Goal: Task Accomplishment & Management: Complete application form

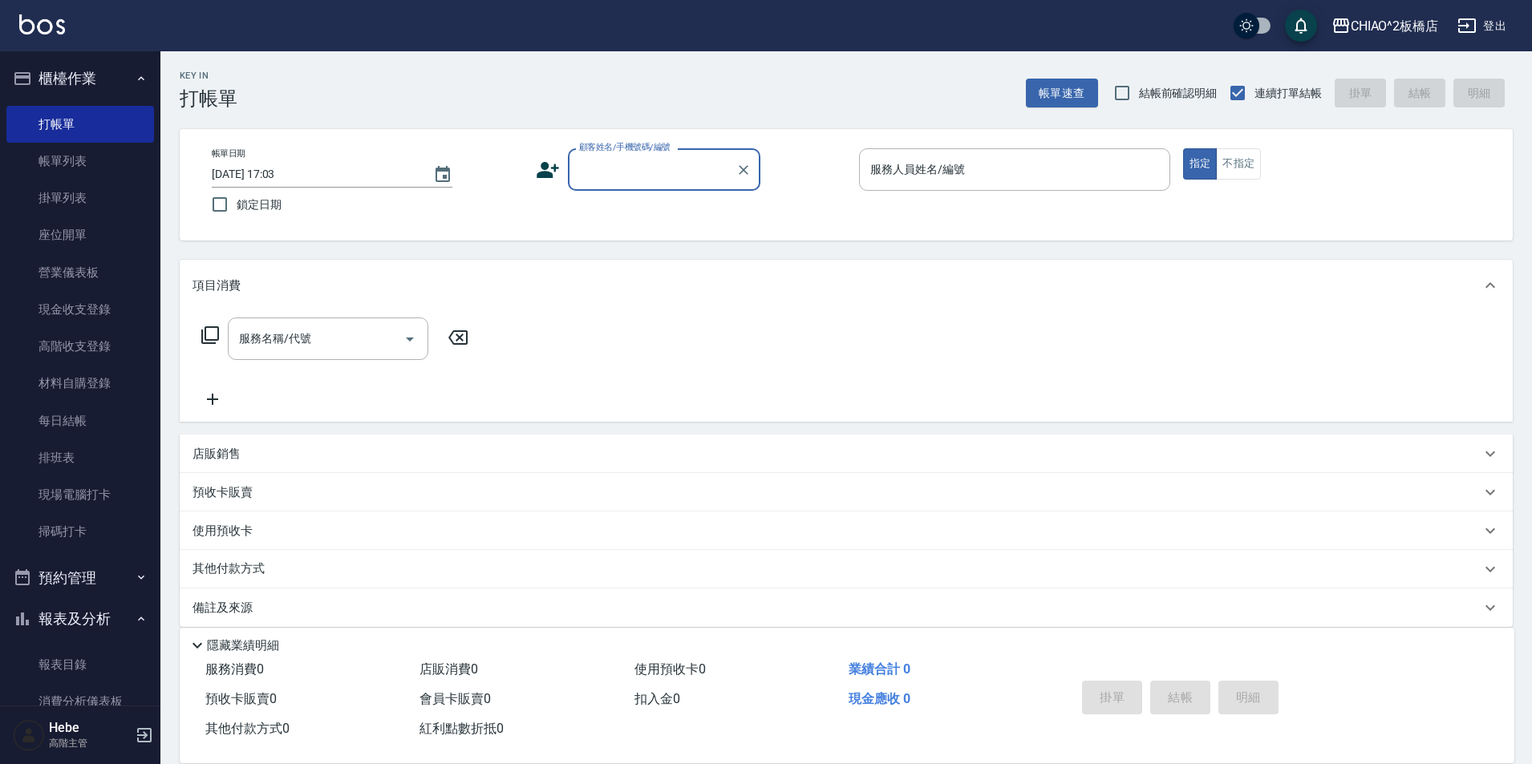
click at [604, 181] on input "顧客姓名/手機號碼/編號" at bounding box center [652, 170] width 154 height 28
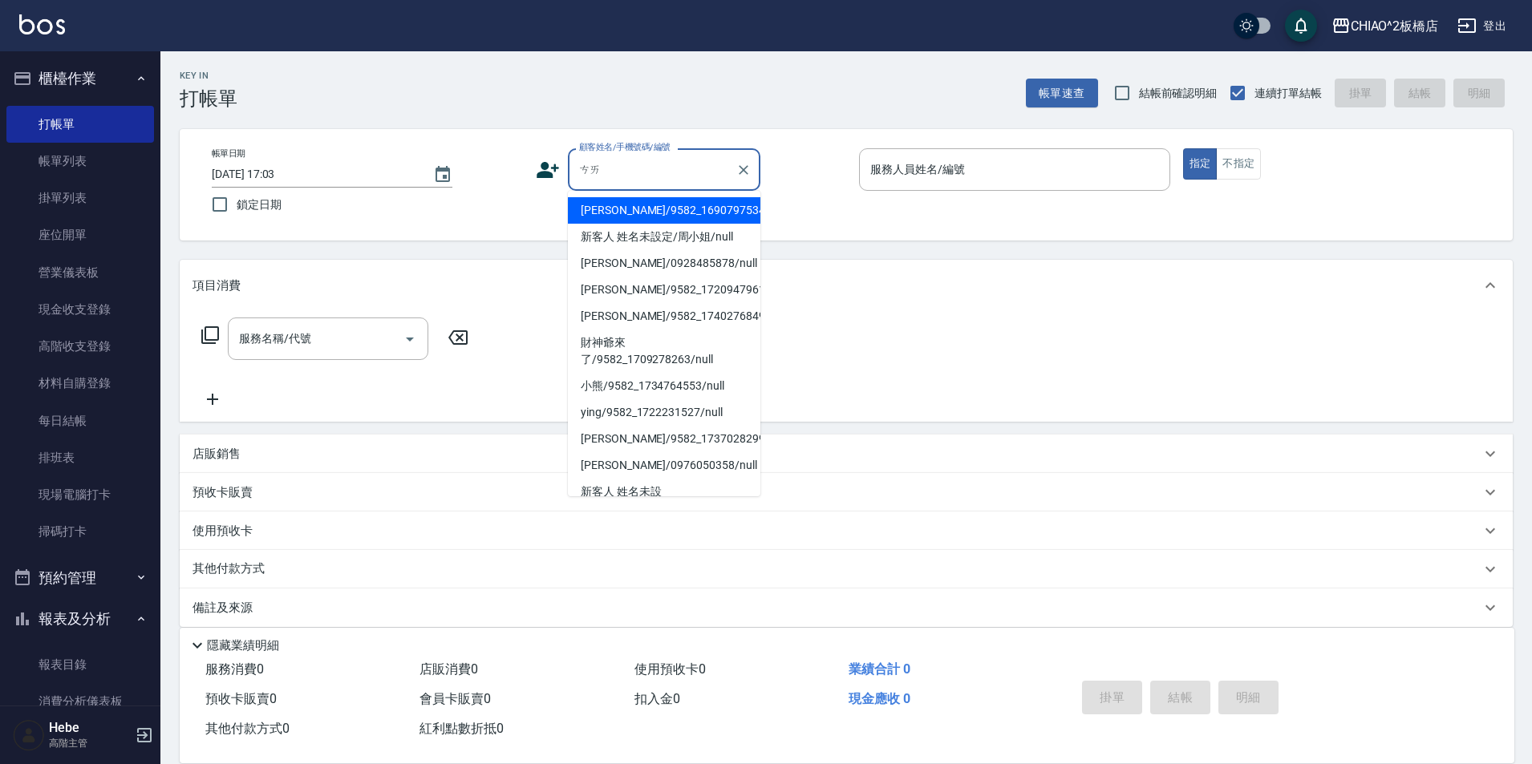
type input "蔡"
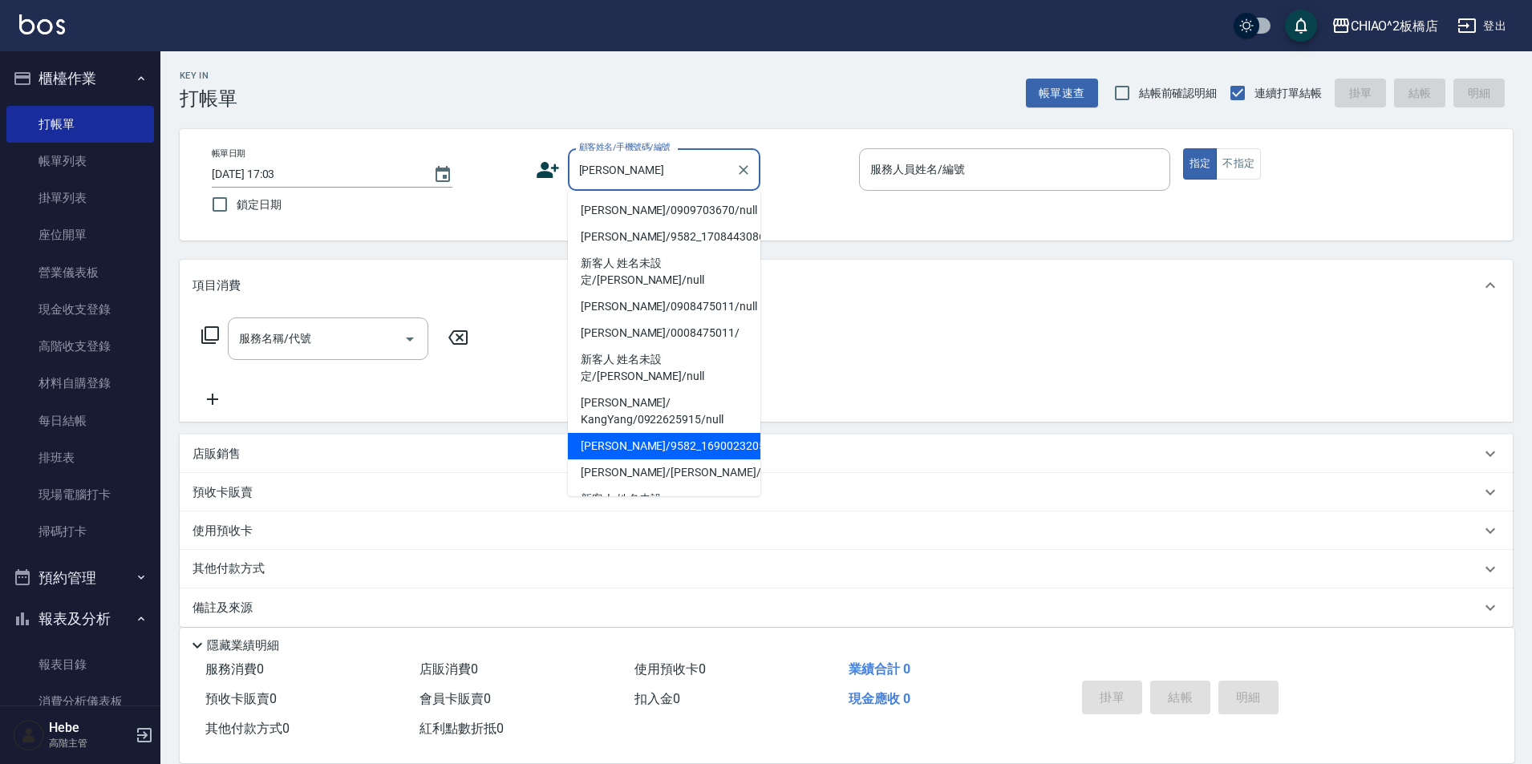
click at [663, 433] on li "[PERSON_NAME]/9582_1690023205/null" at bounding box center [664, 446] width 192 height 26
type input "[PERSON_NAME]/9582_1690023205/null"
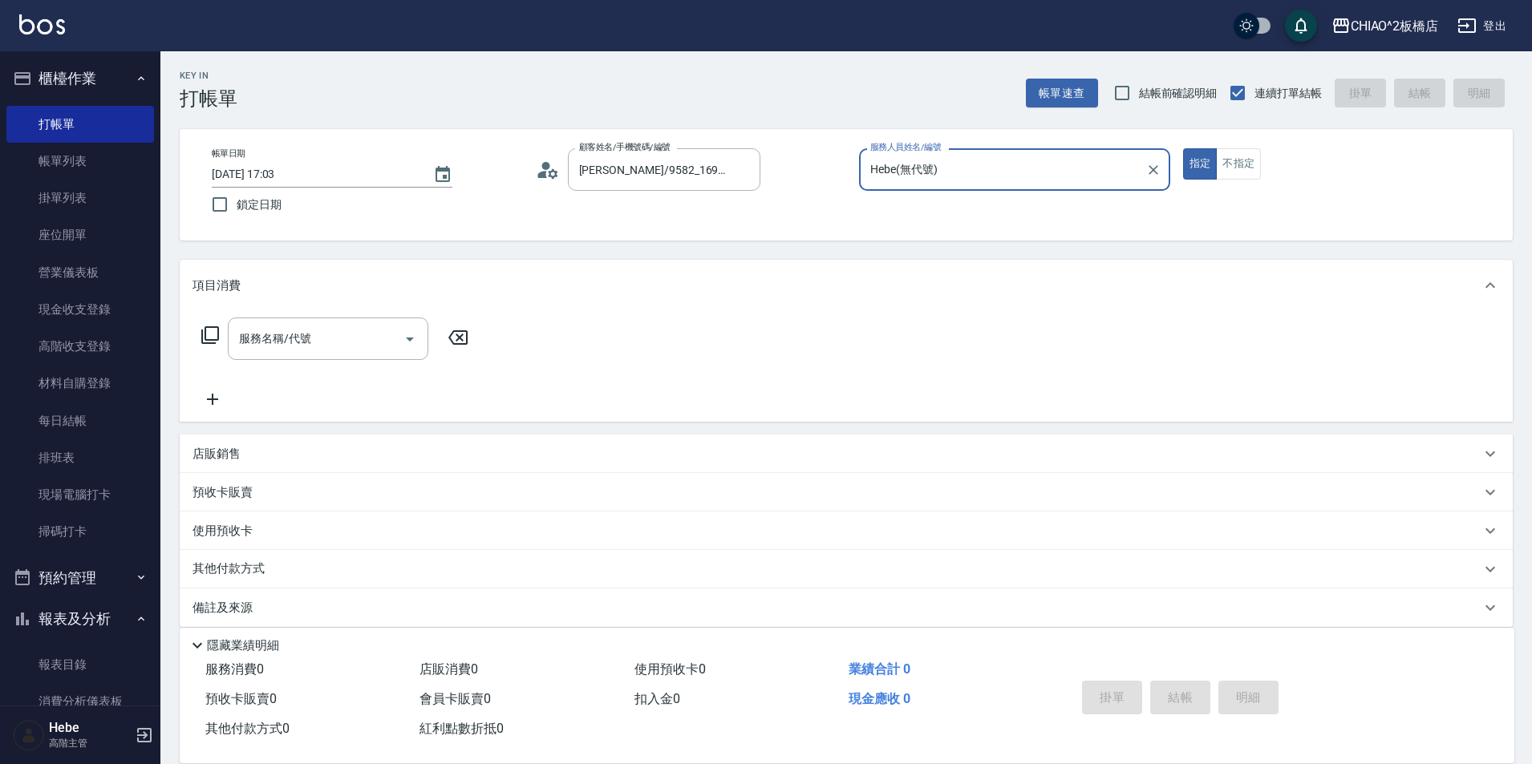
type input "Hebe(無代號)"
click at [293, 339] on div "服務名稱/代號 服務名稱/代號" at bounding box center [328, 339] width 200 height 43
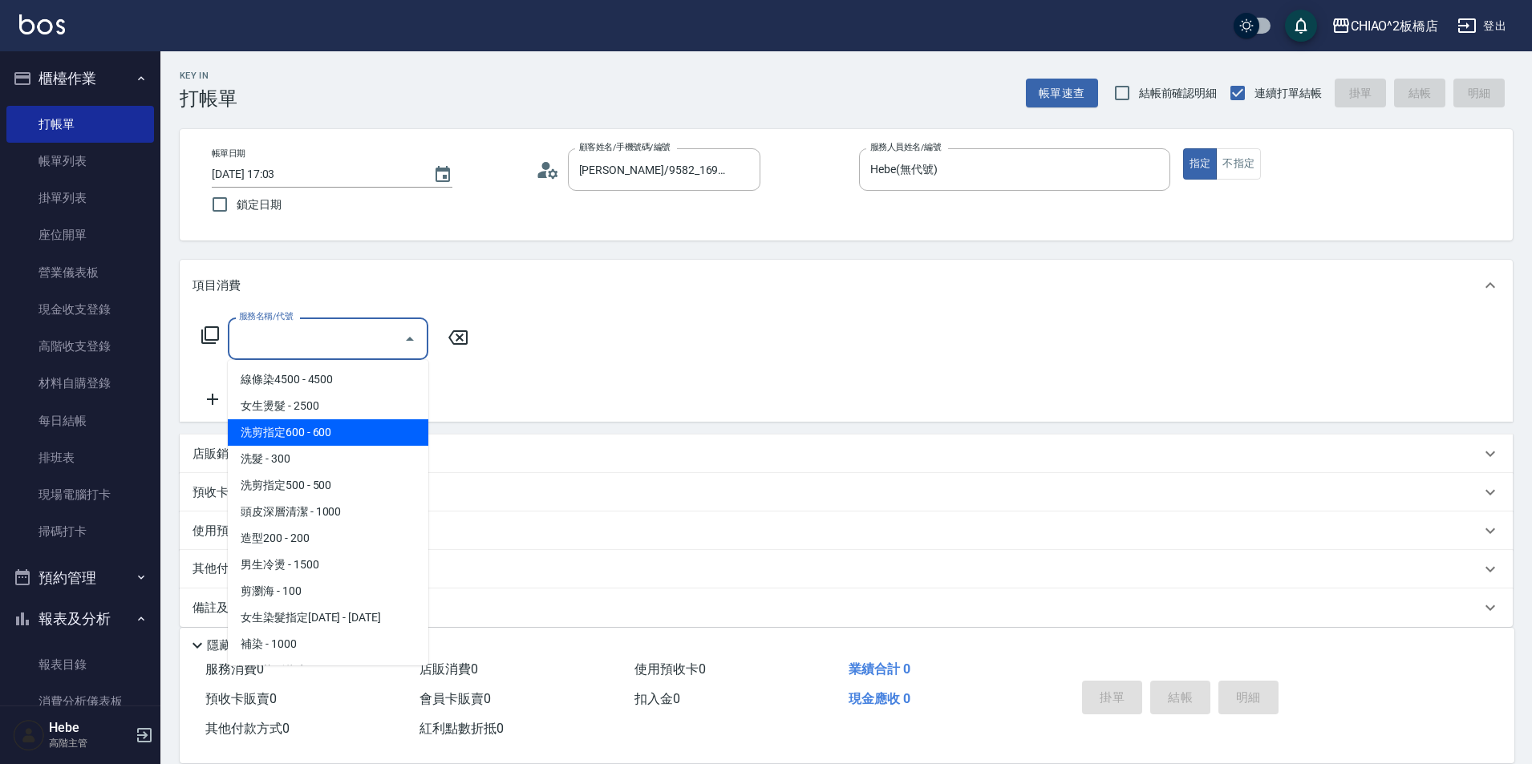
click at [341, 430] on span "洗剪指定600 - 600" at bounding box center [328, 432] width 200 height 26
type input "洗剪指定600(96678)"
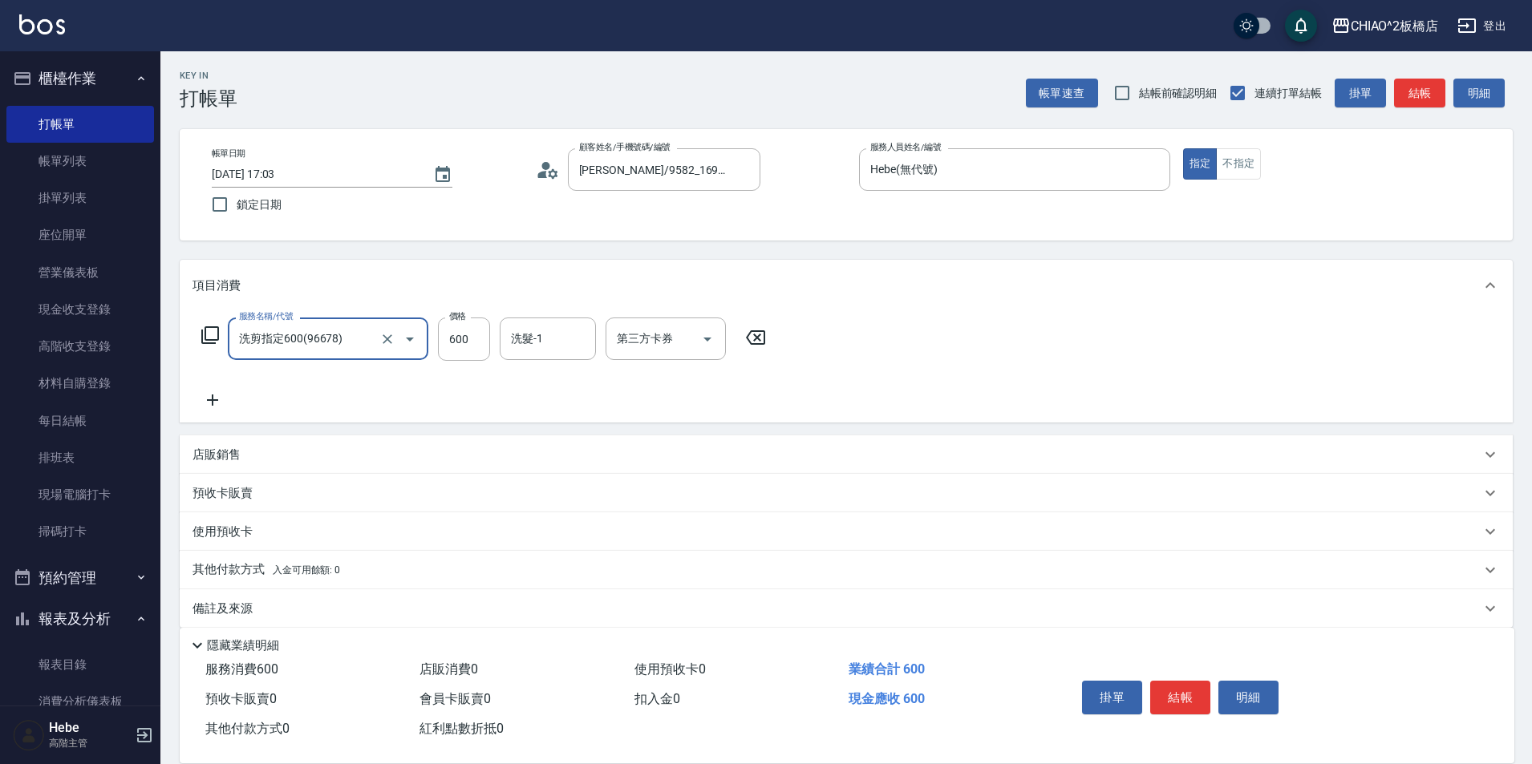
click at [211, 400] on icon at bounding box center [212, 400] width 11 height 11
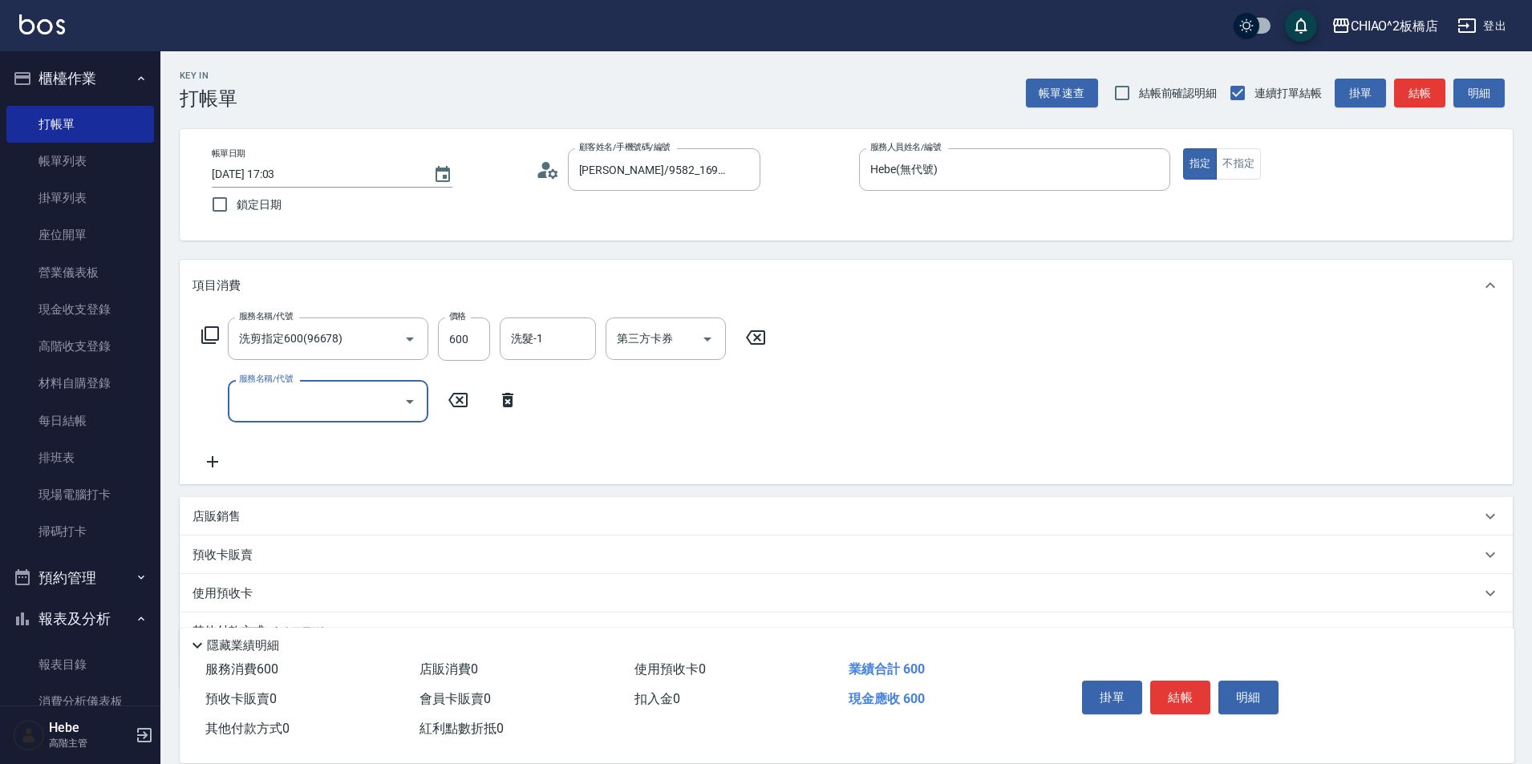
click at [274, 401] on input "服務名稱/代號" at bounding box center [316, 401] width 162 height 28
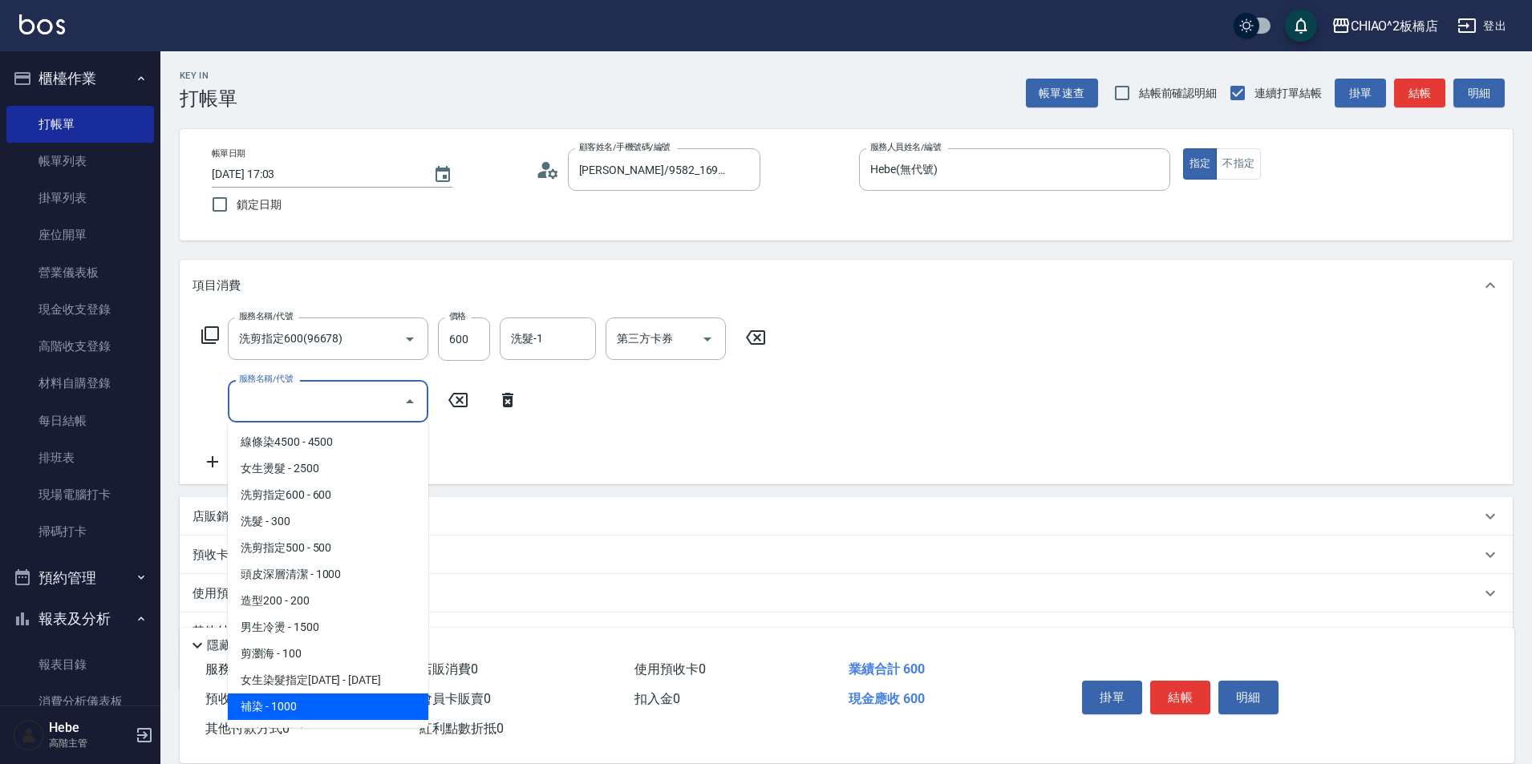
click at [308, 698] on span "補染 - 1000" at bounding box center [328, 707] width 200 height 26
type input "補染(96701)"
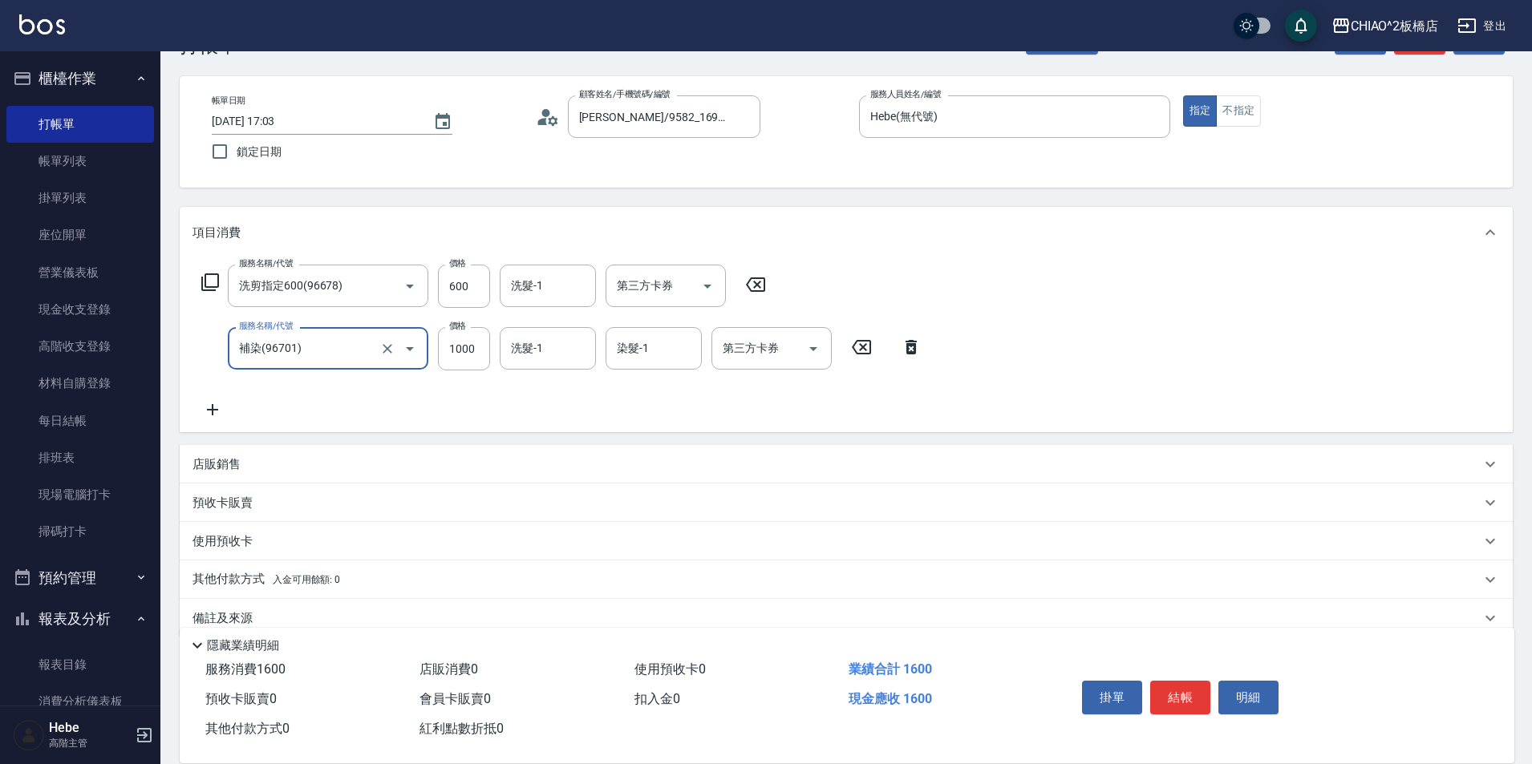
scroll to position [80, 0]
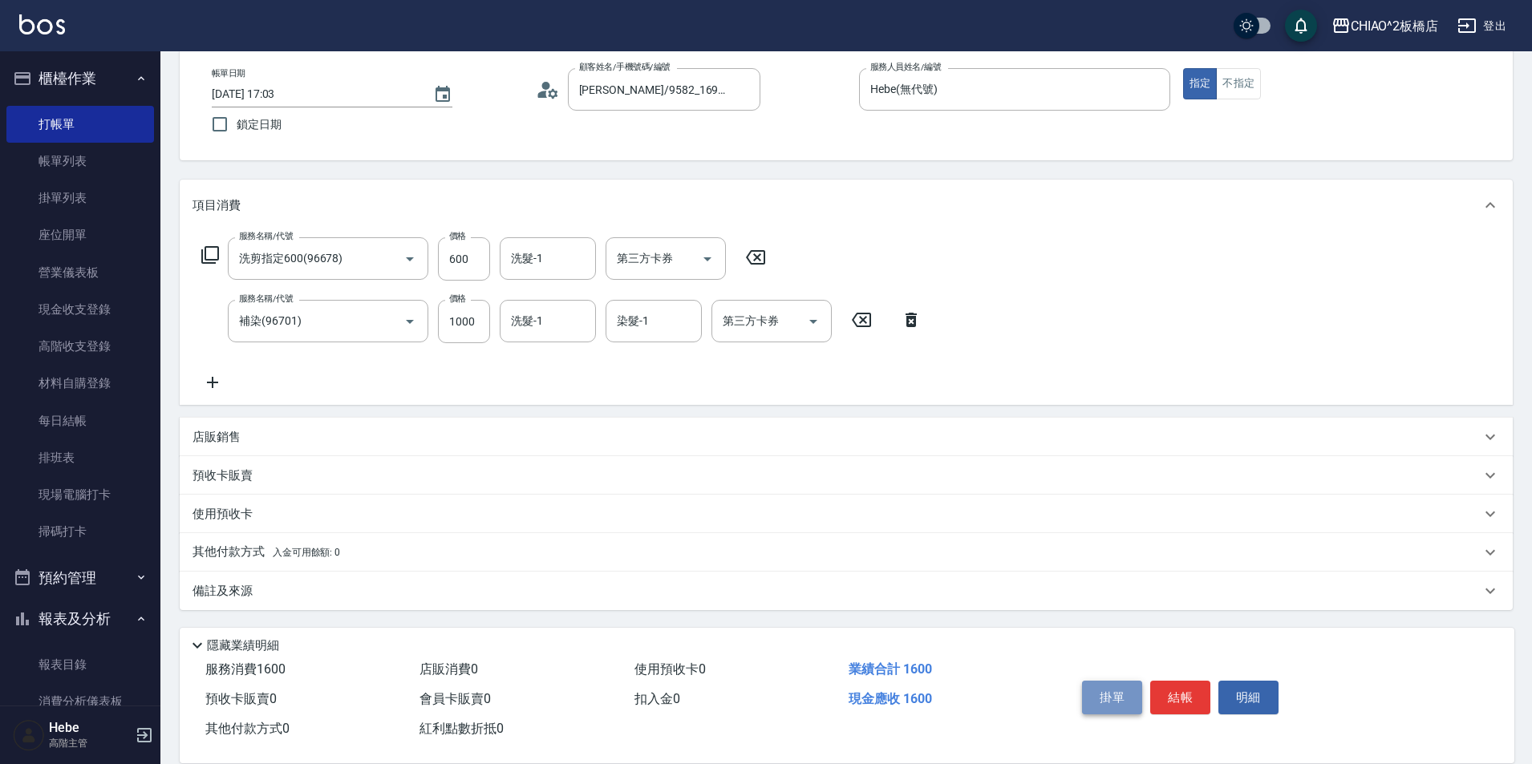
click at [1123, 693] on button "掛單" at bounding box center [1112, 698] width 60 height 34
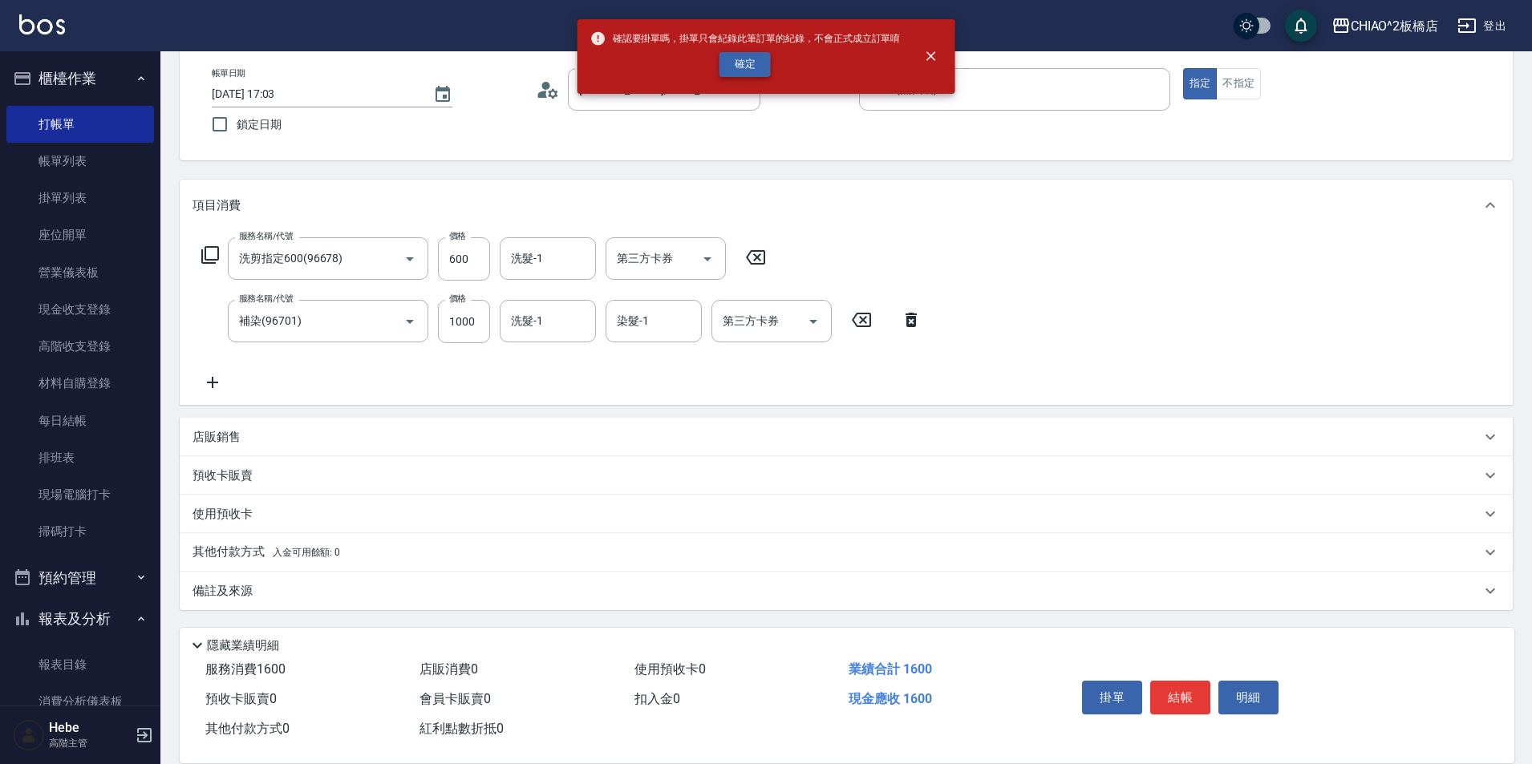
click at [749, 67] on button "確定" at bounding box center [744, 64] width 51 height 25
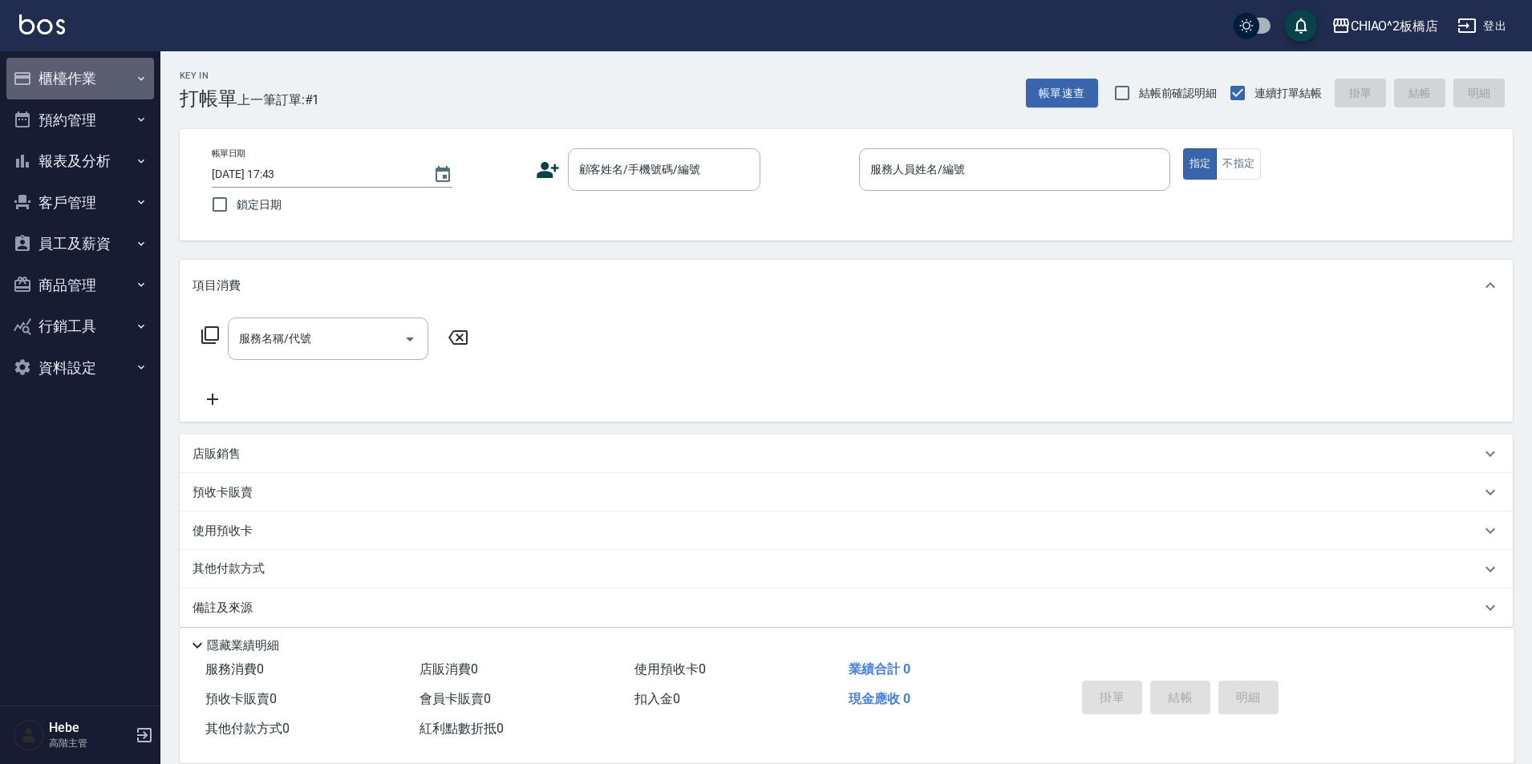
click at [62, 80] on button "櫃檯作業" at bounding box center [80, 79] width 148 height 42
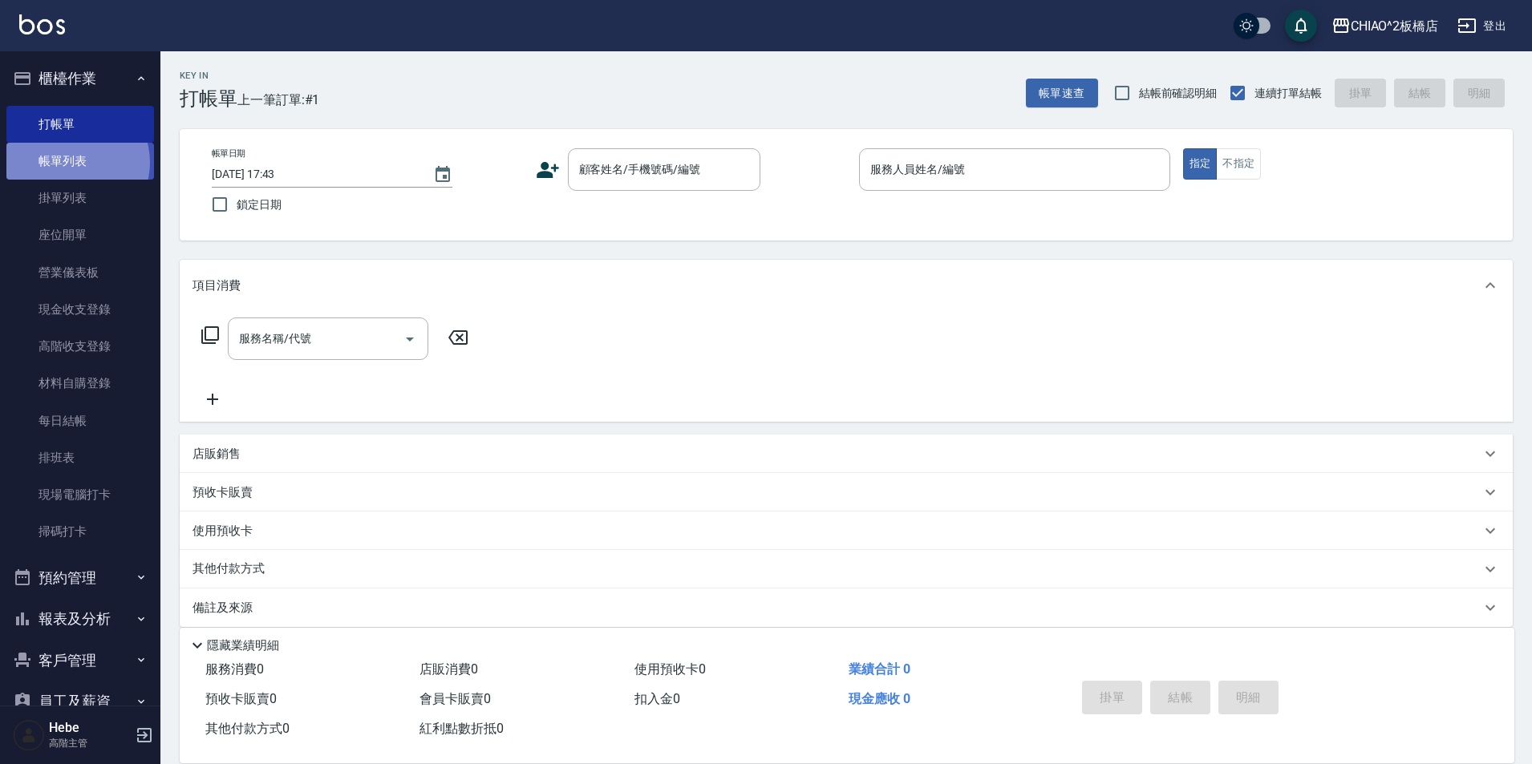
click at [72, 163] on link "帳單列表" at bounding box center [80, 161] width 148 height 37
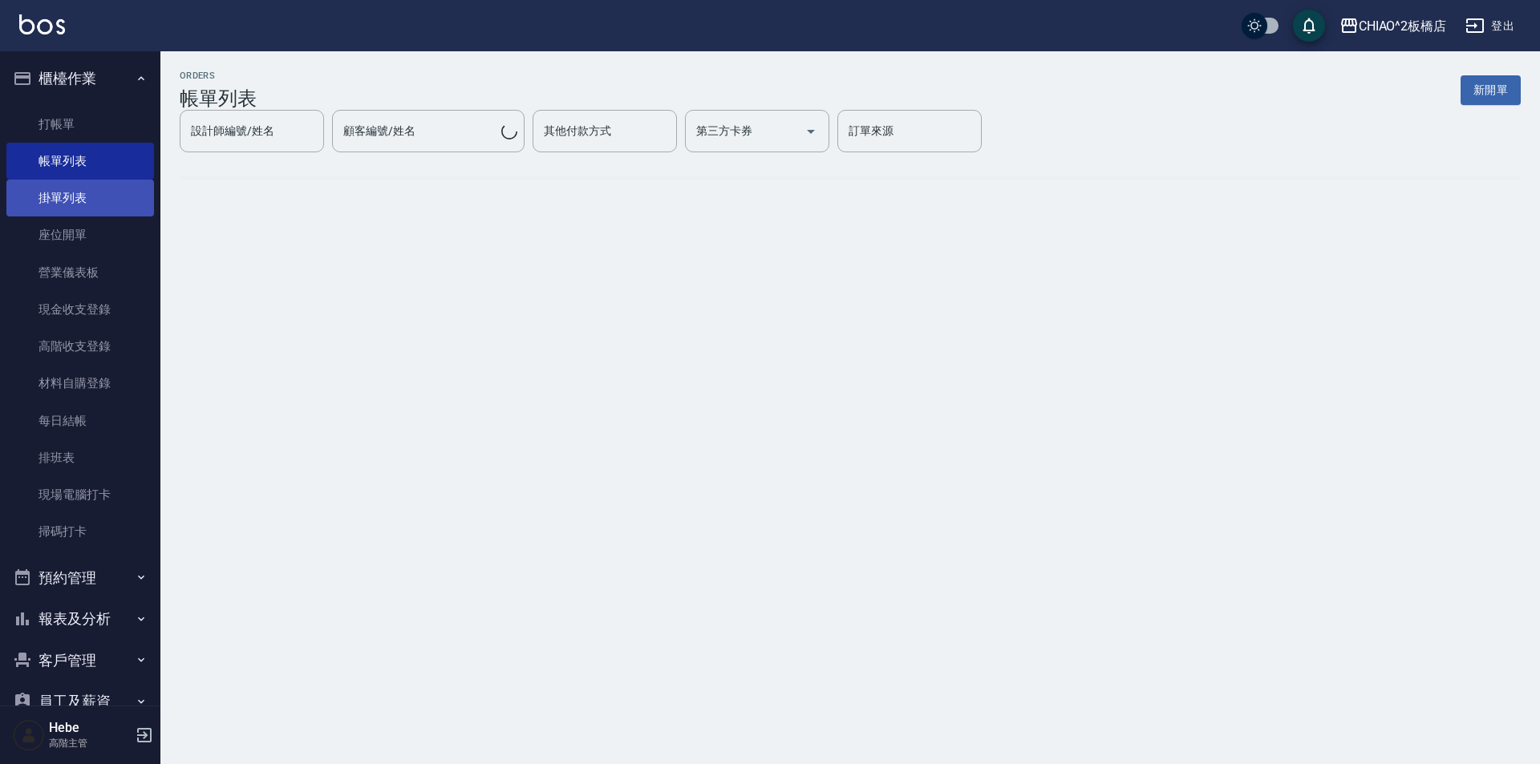
click at [72, 196] on link "掛單列表" at bounding box center [80, 198] width 148 height 37
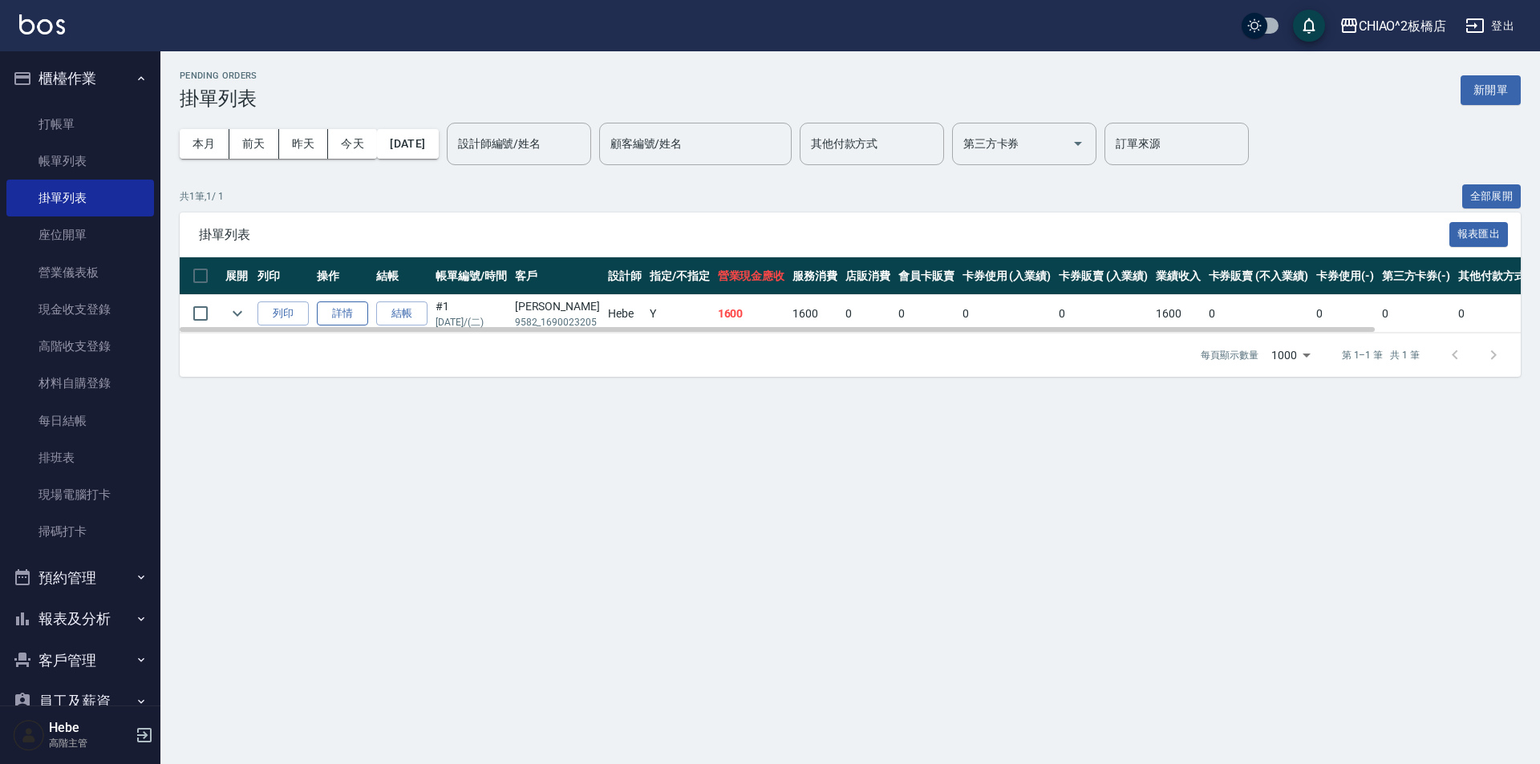
click at [348, 317] on link "詳情" at bounding box center [342, 314] width 51 height 25
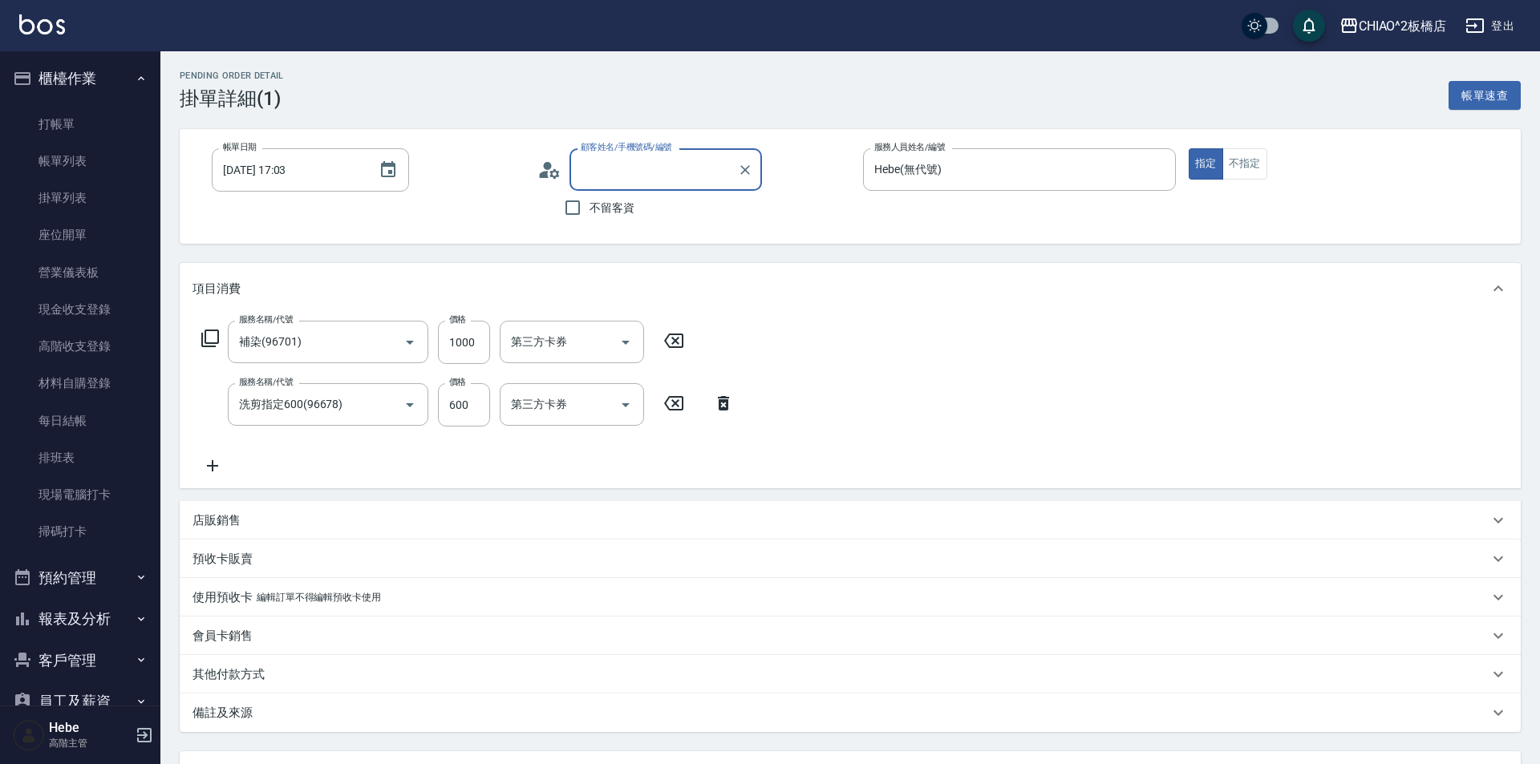
type input "[DATE] 17:03"
type input "Hebe(無代號)"
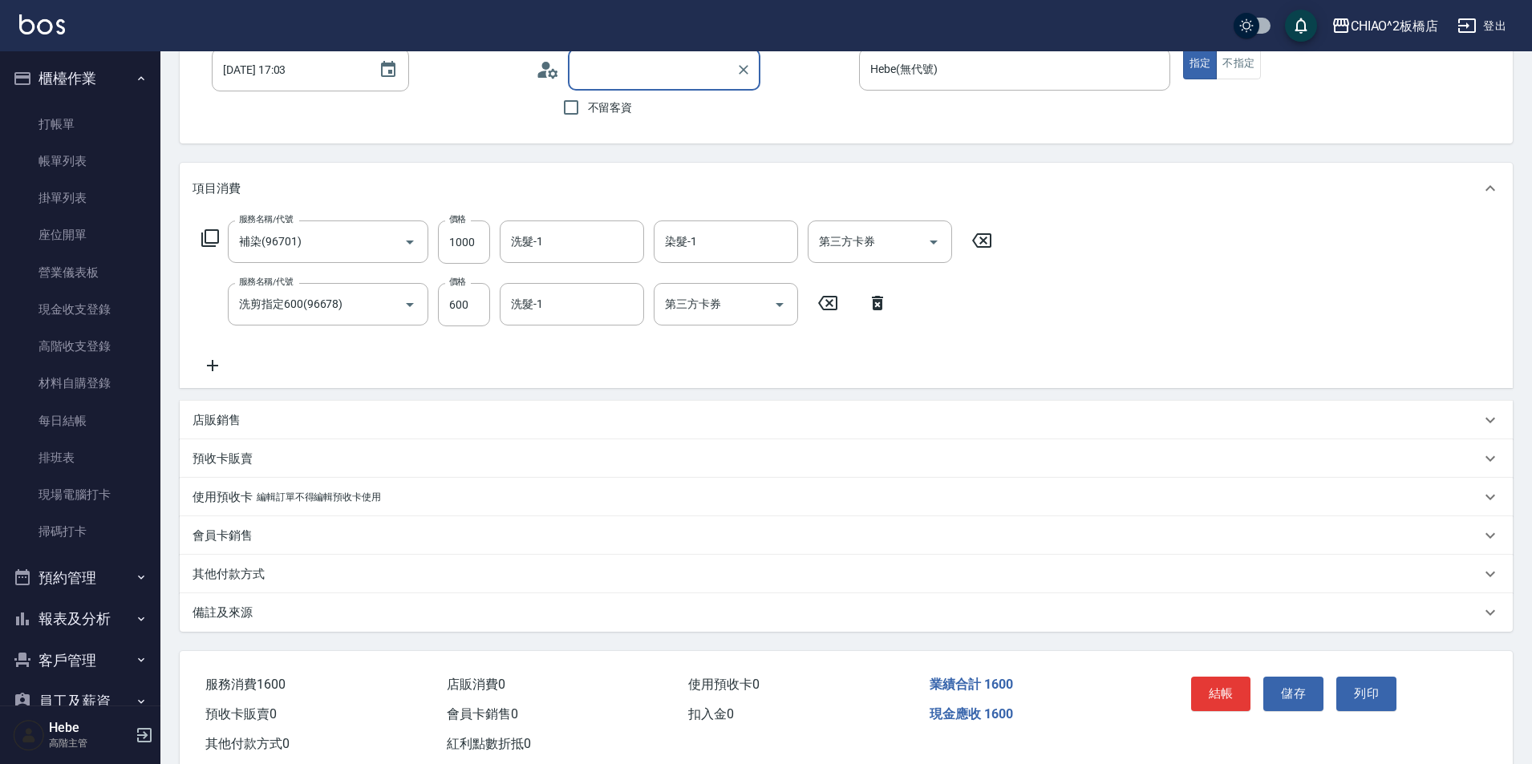
type input "[PERSON_NAME]/9582_1690023205/null"
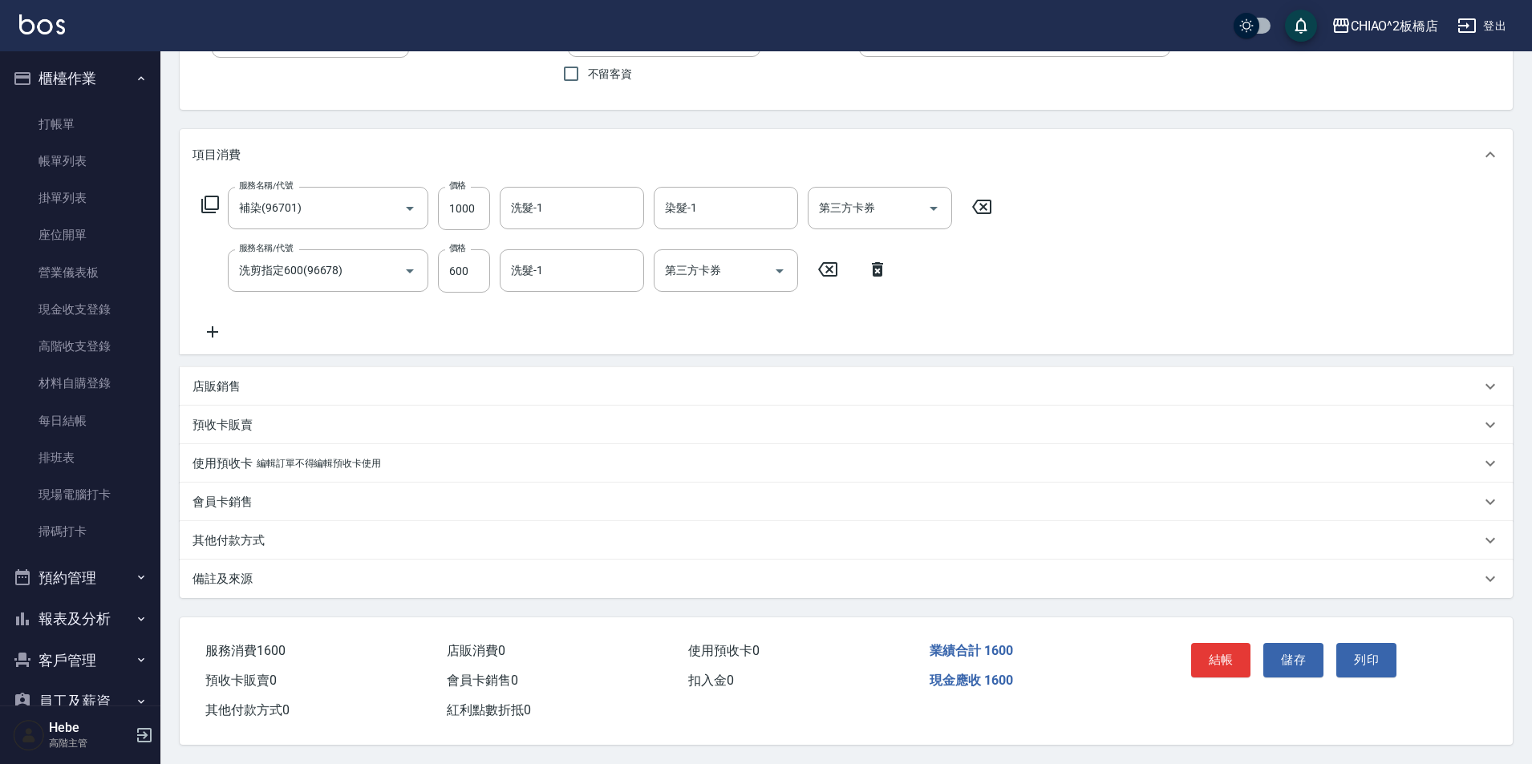
click at [214, 573] on p "備註及來源" at bounding box center [222, 579] width 60 height 17
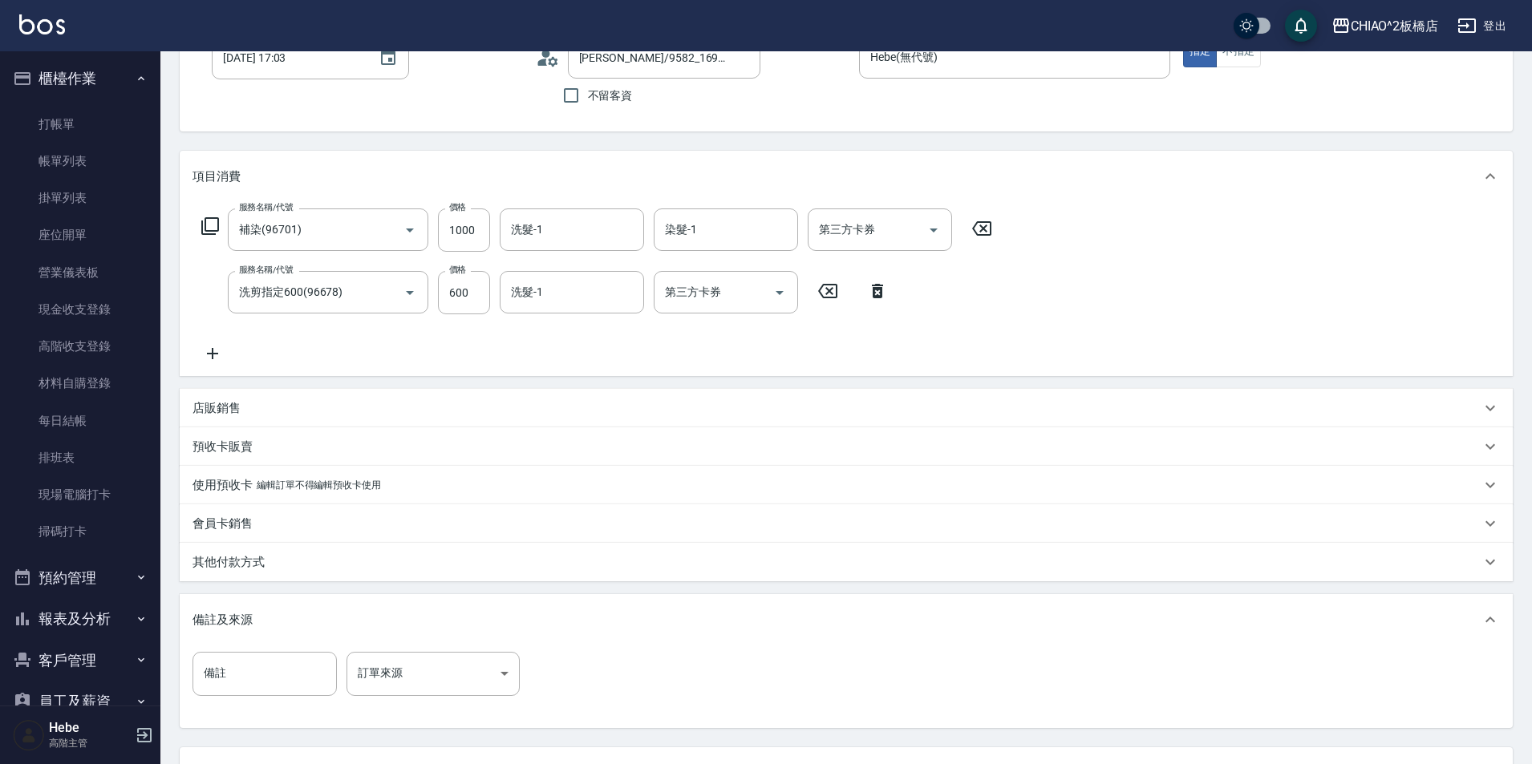
scroll to position [0, 0]
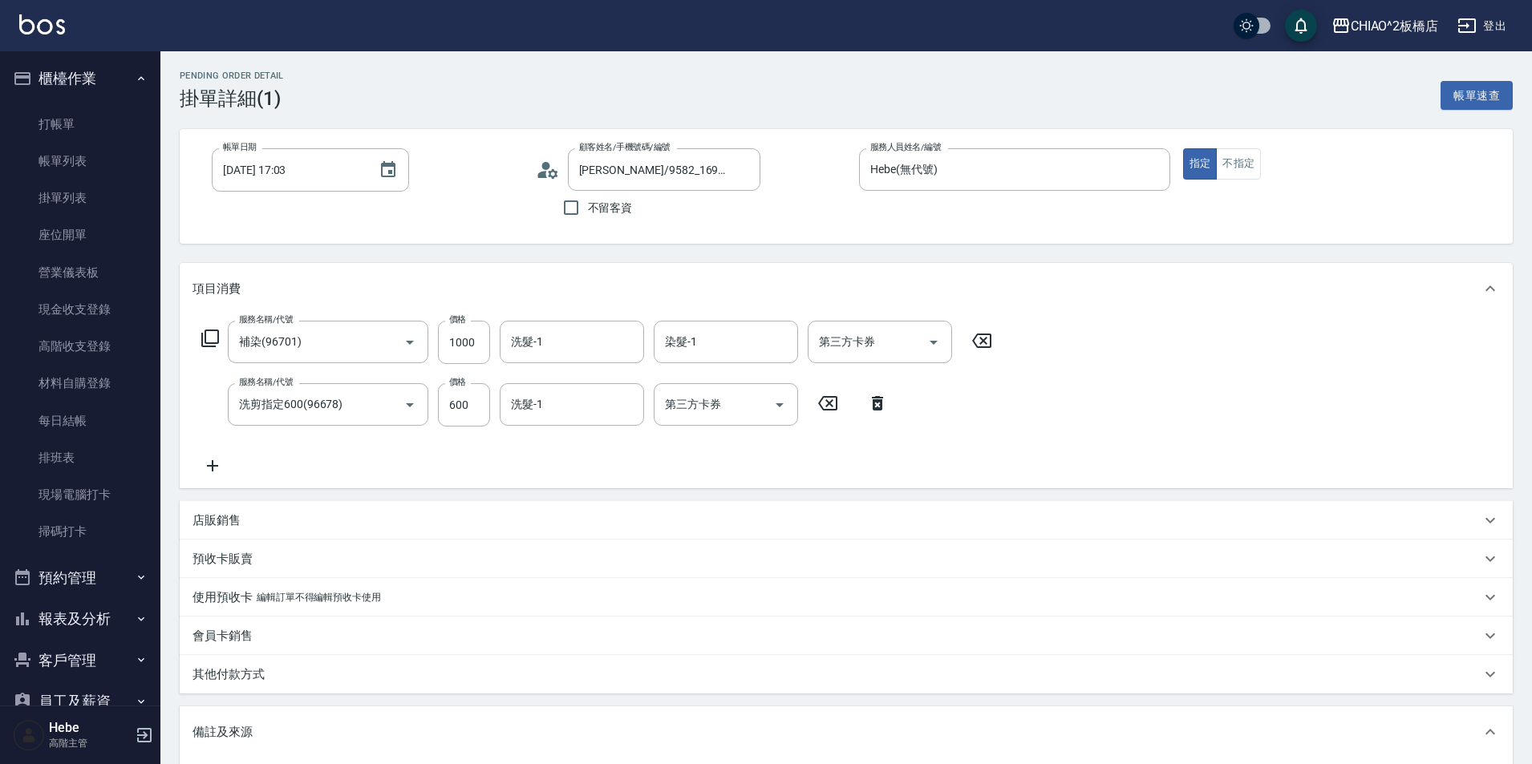
click at [547, 172] on icon at bounding box center [548, 170] width 24 height 24
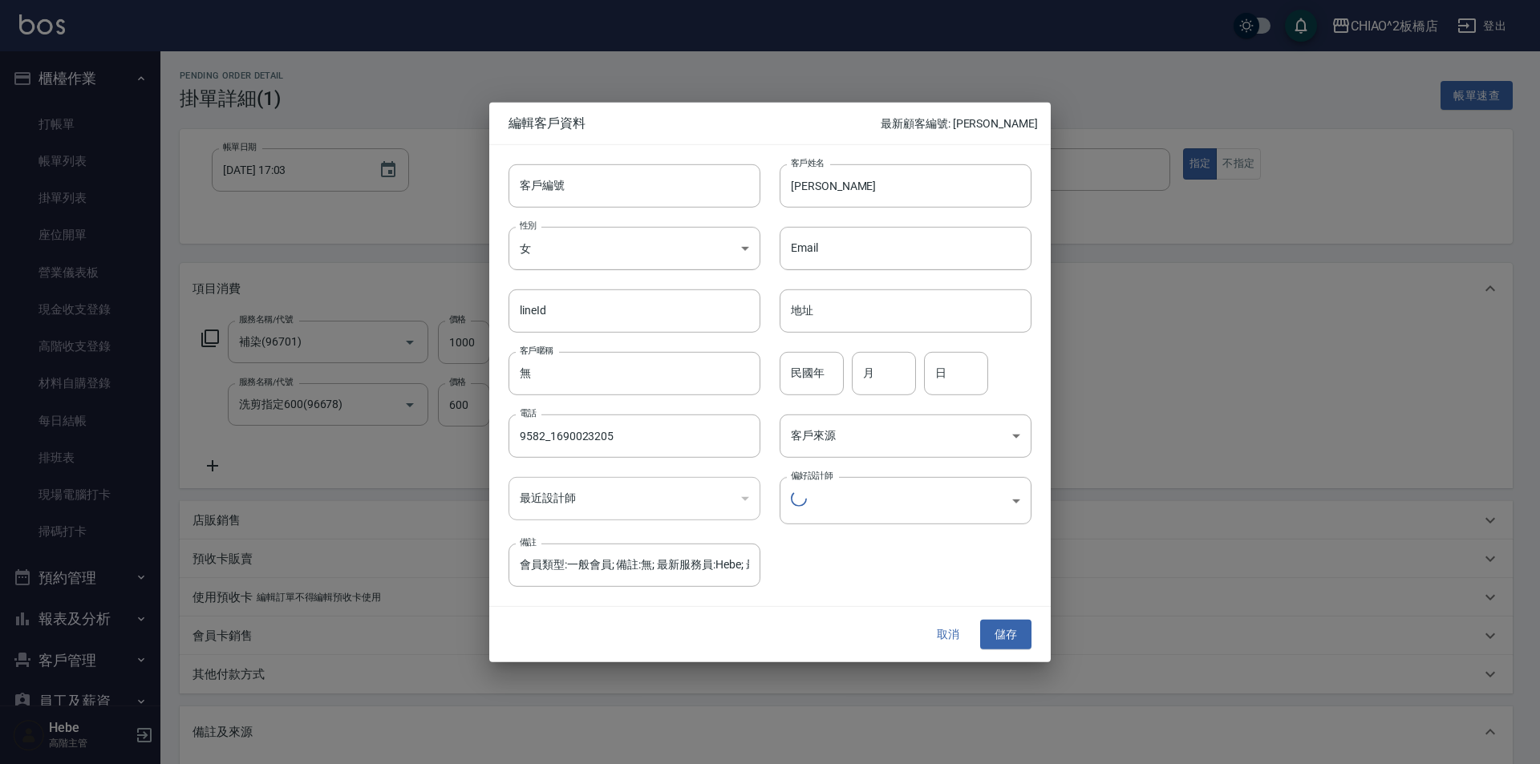
type input "bb410248-d1da-4e21-8991-6aa7399b4c15"
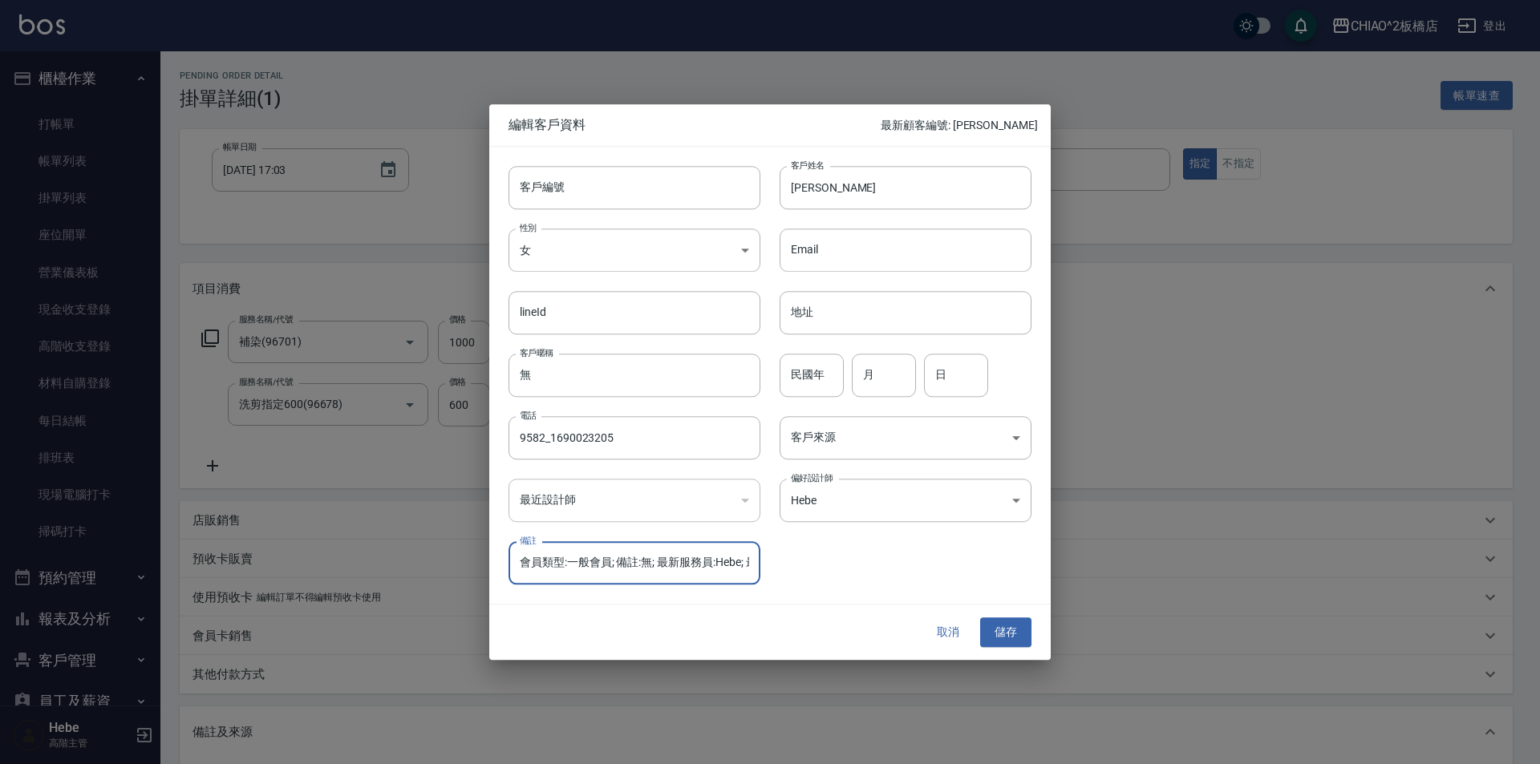
click at [565, 570] on input "會員類型:一般會員; 備註:無; 最新服務員:Hebe; 最新服務:洗剪指定600; 會籍到期日:無; 實體卡號:無; 實體卡到期日:無; Email:無; …" at bounding box center [634, 563] width 252 height 43
click at [945, 626] on button "取消" at bounding box center [947, 633] width 51 height 30
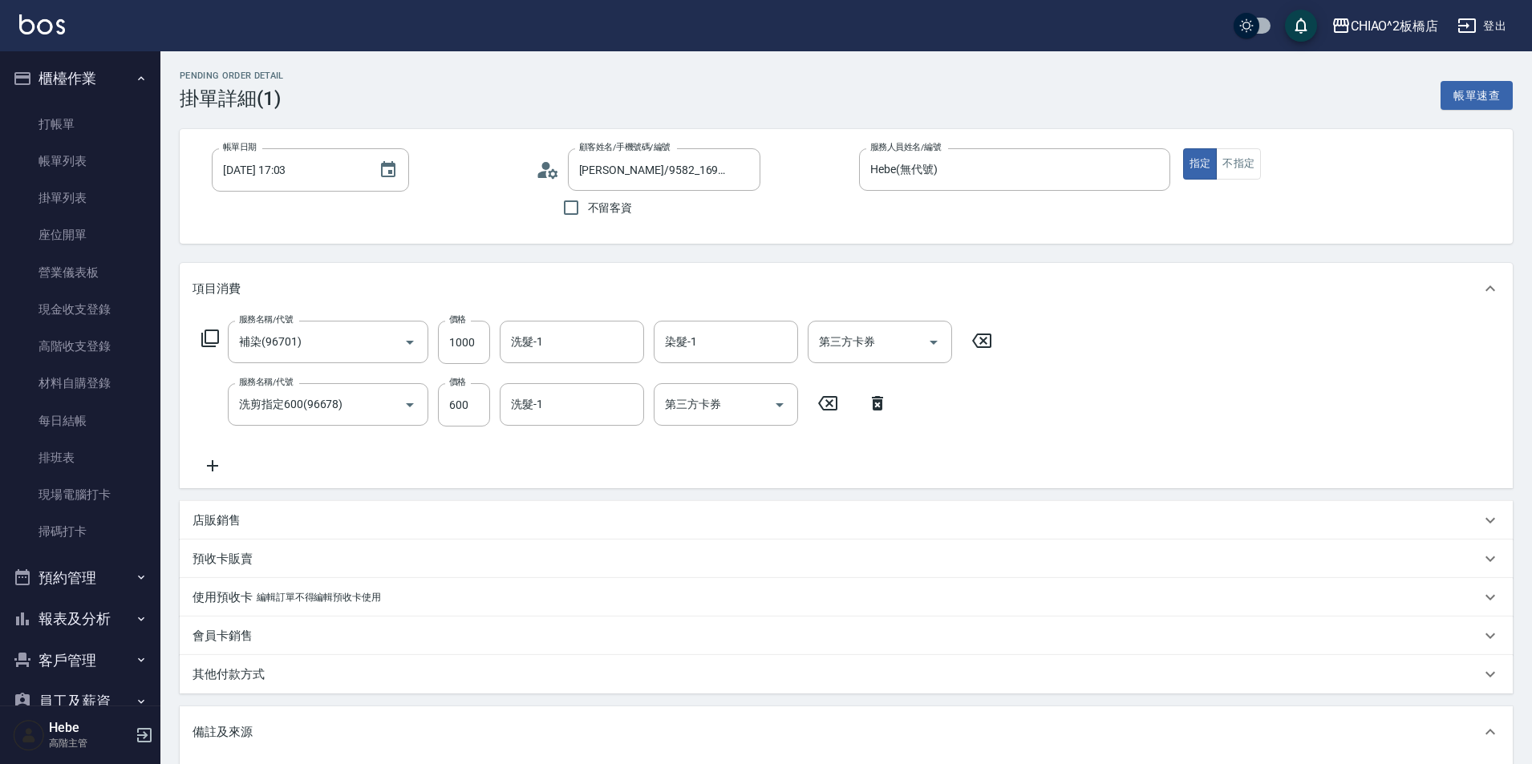
click at [549, 165] on icon at bounding box center [548, 170] width 24 height 24
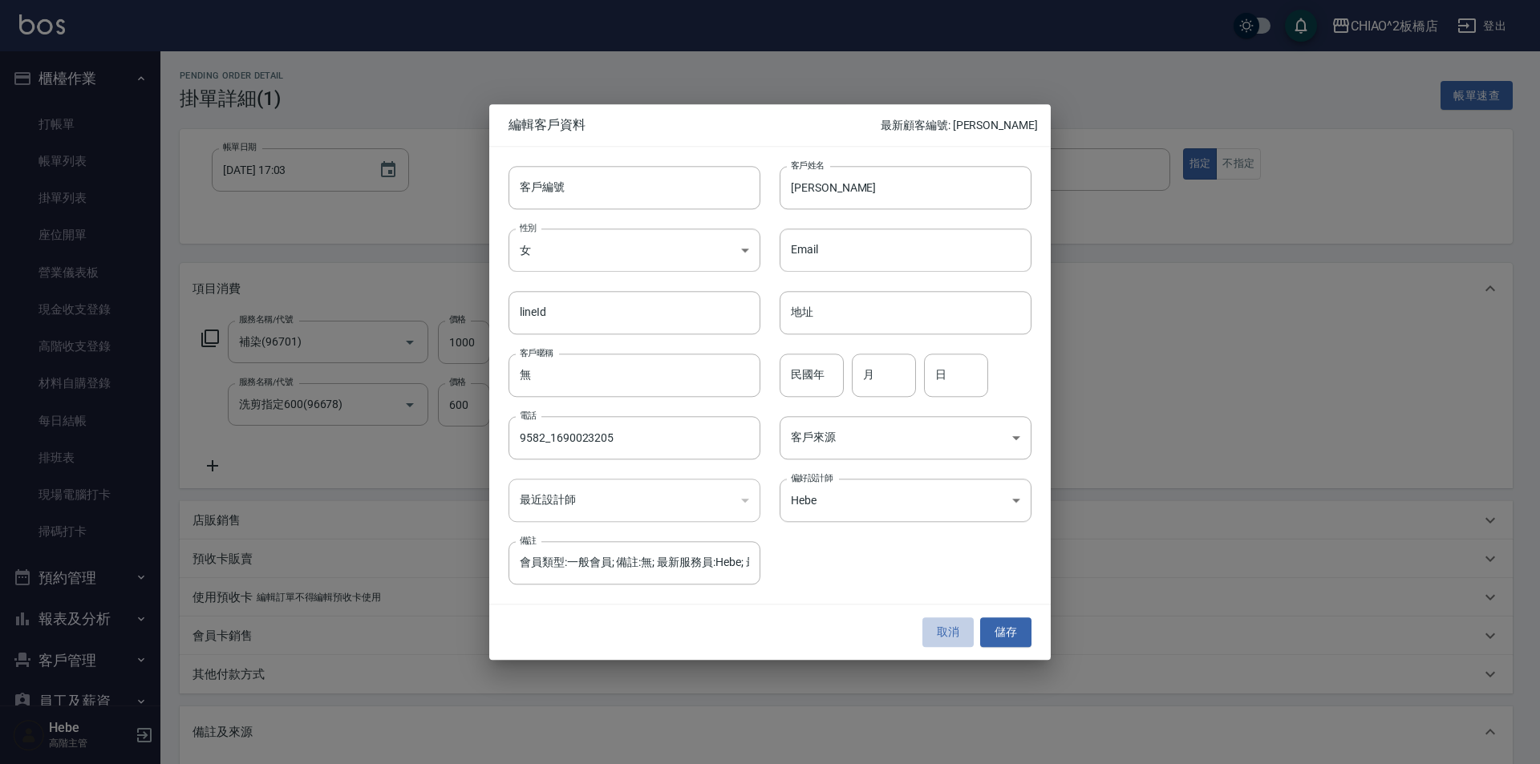
drag, startPoint x: 953, startPoint y: 633, endPoint x: 783, endPoint y: 637, distance: 170.0
click at [951, 634] on button "取消" at bounding box center [947, 633] width 51 height 30
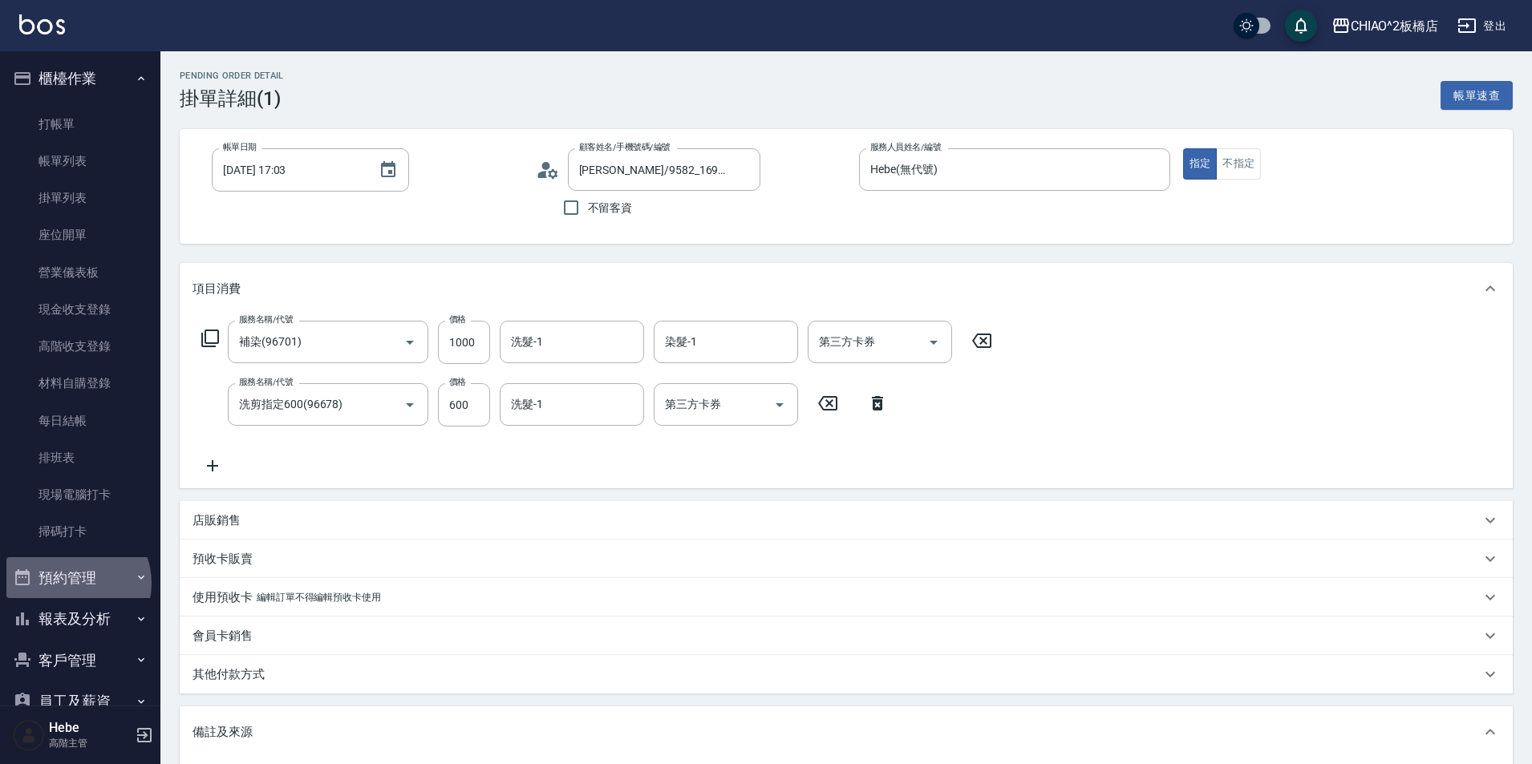
click at [75, 583] on button "預約管理" at bounding box center [80, 578] width 148 height 42
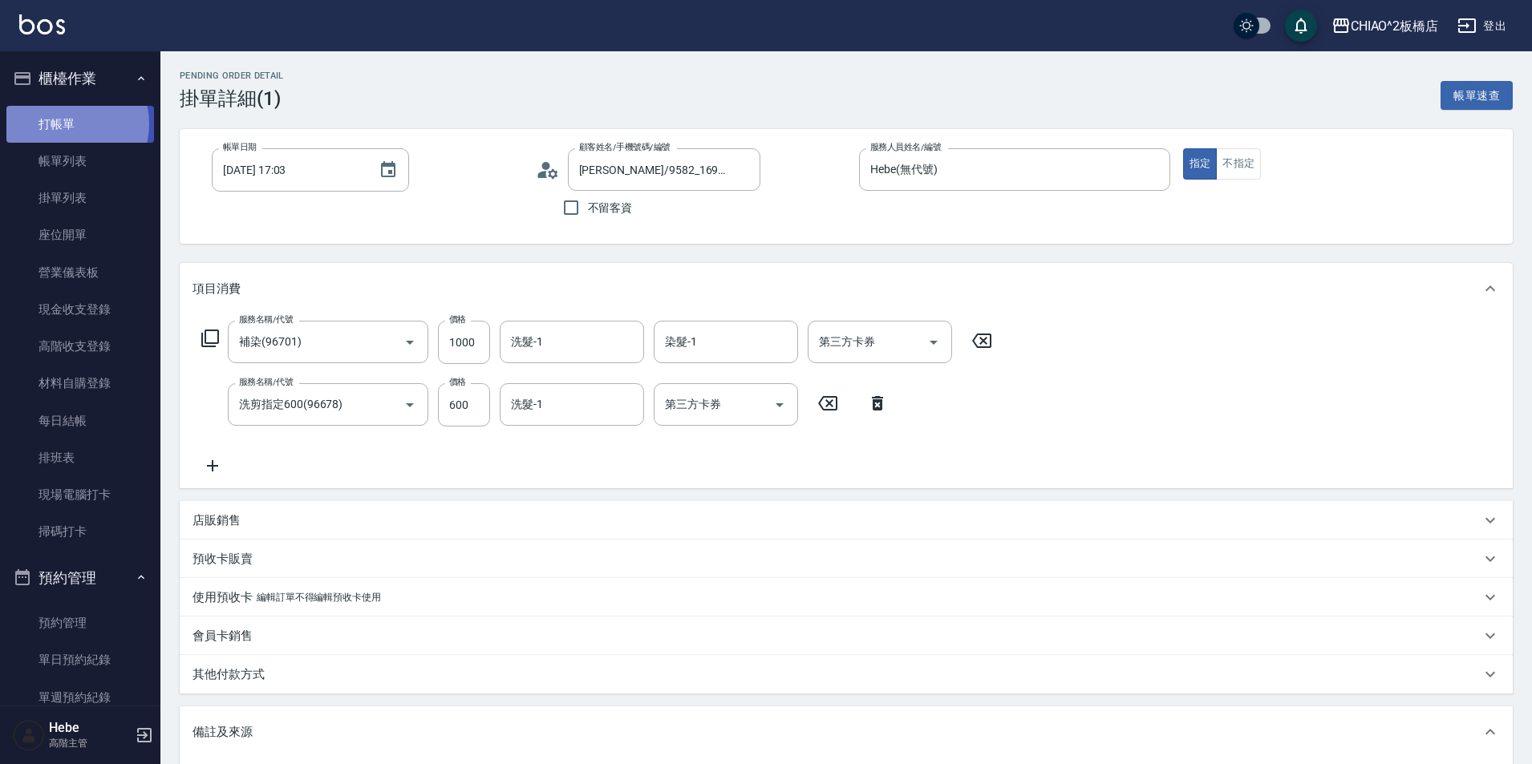
click at [63, 123] on link "打帳單" at bounding box center [80, 124] width 148 height 37
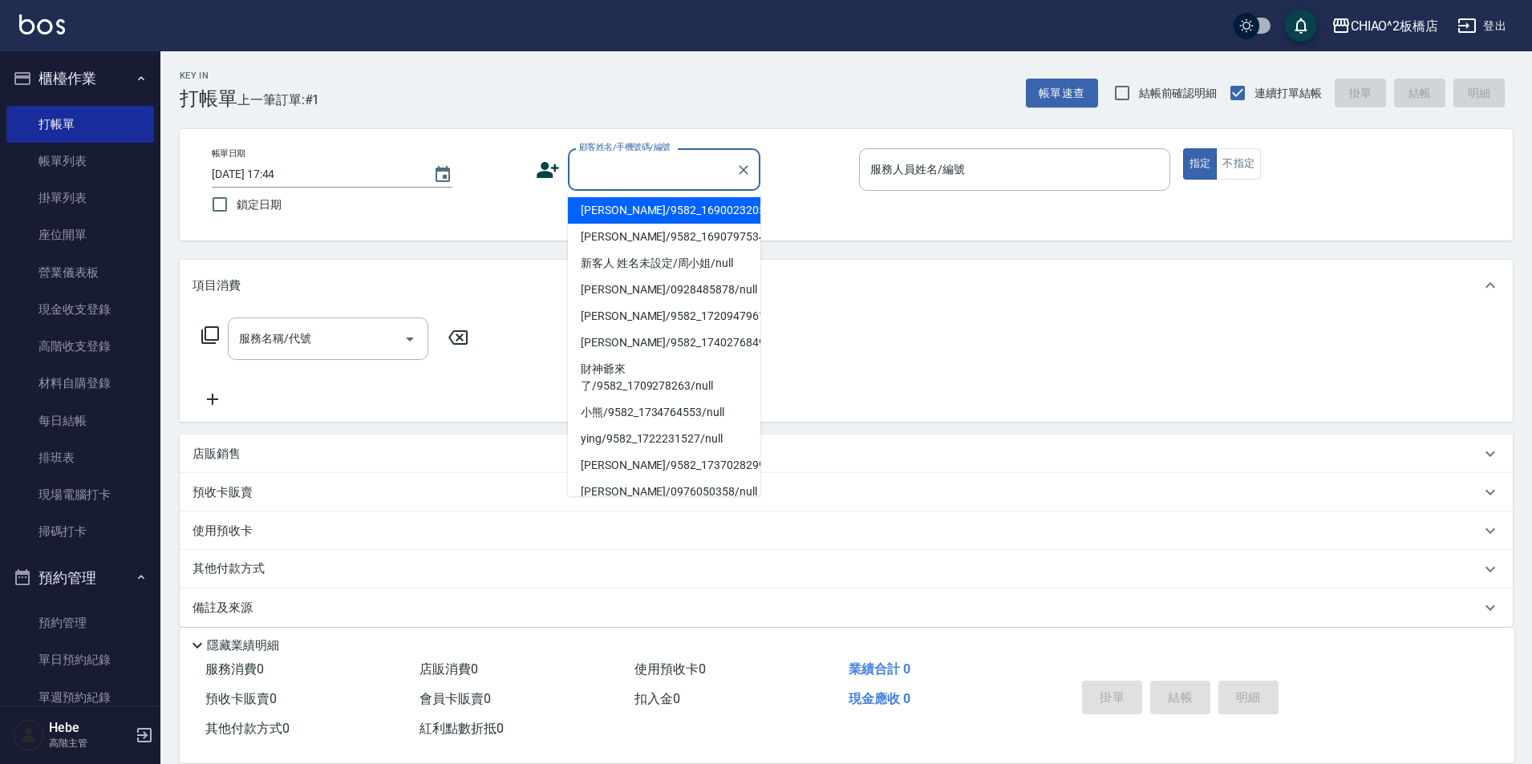
click at [604, 171] on input "顧客姓名/手機號碼/編號" at bounding box center [652, 170] width 154 height 28
click at [642, 216] on li "[PERSON_NAME]/9582_1690023205/null" at bounding box center [664, 210] width 192 height 26
type input "[PERSON_NAME]/9582_1690023205/null"
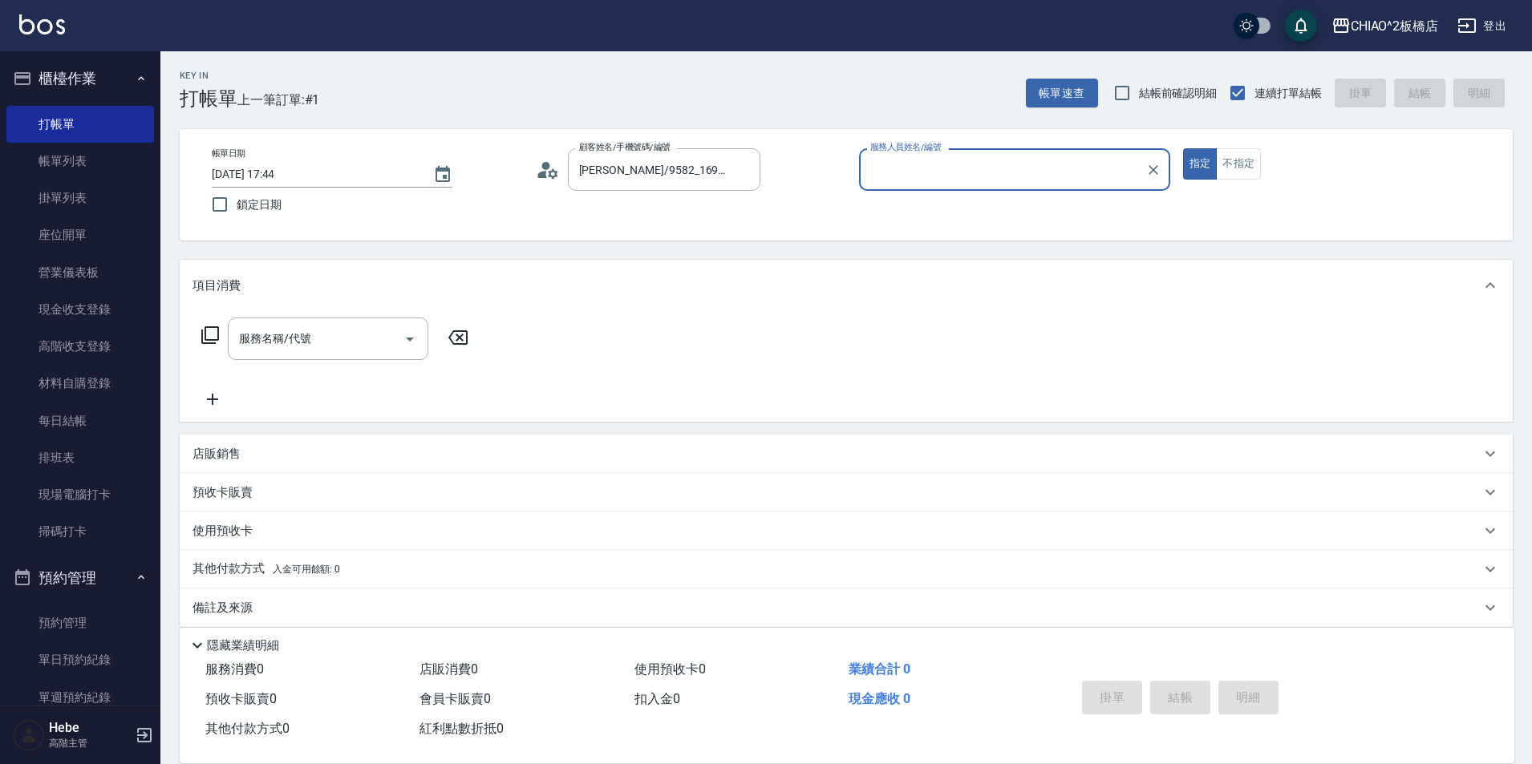
type input "Hebe(無代號)"
click at [542, 172] on icon at bounding box center [542, 174] width 10 height 7
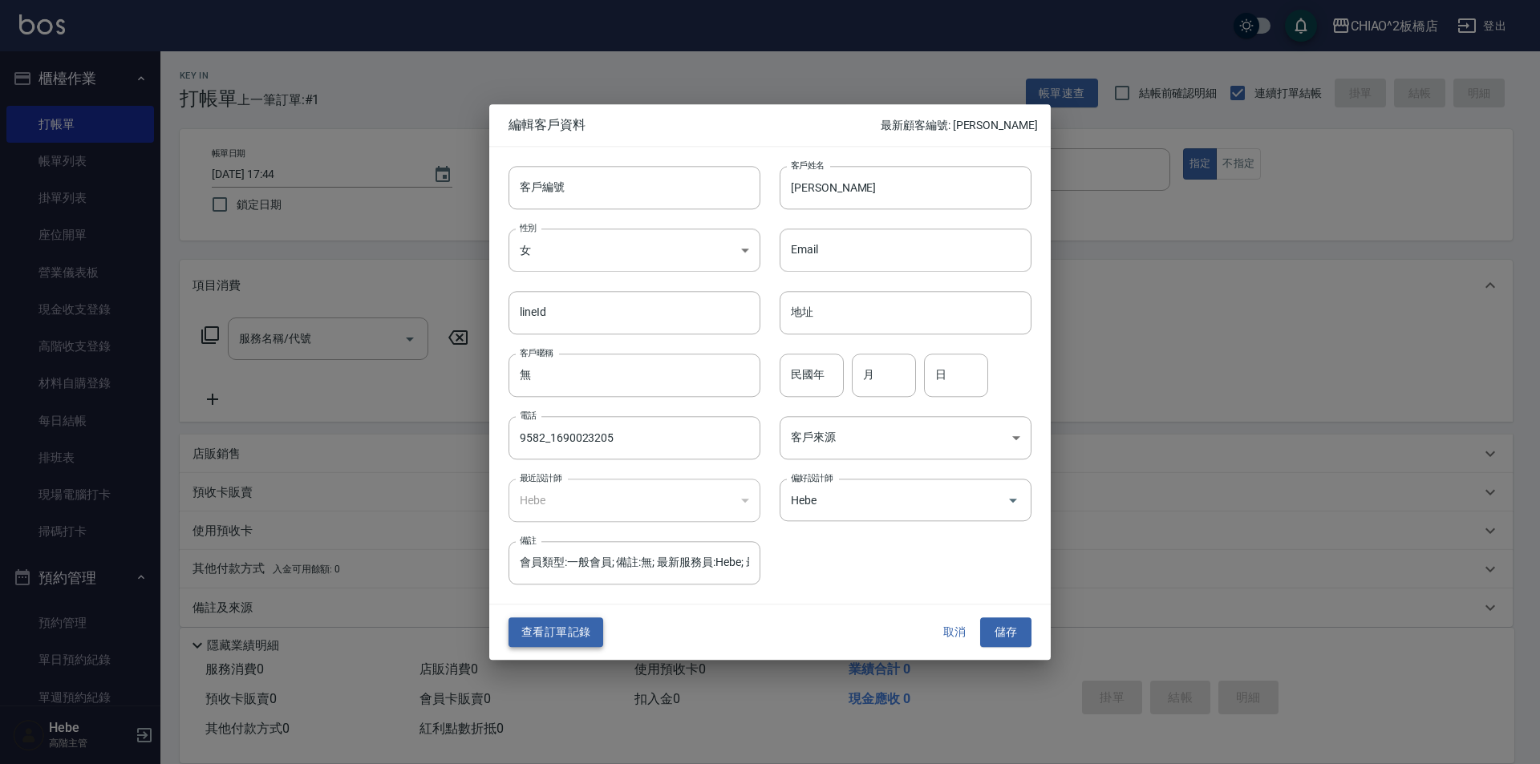
click at [549, 642] on button "查看訂單記錄" at bounding box center [555, 633] width 95 height 30
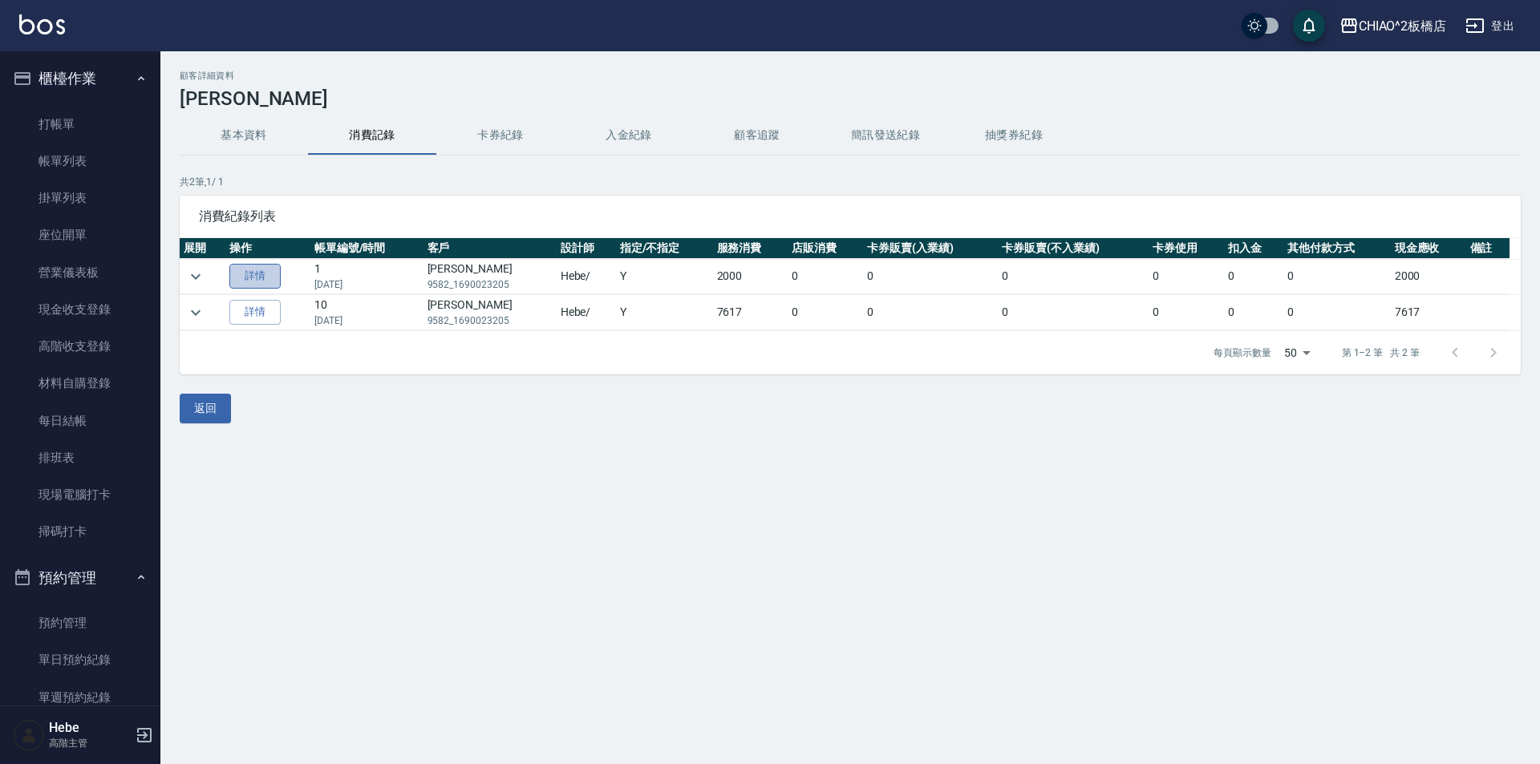
click at [262, 279] on link "詳情" at bounding box center [254, 276] width 51 height 25
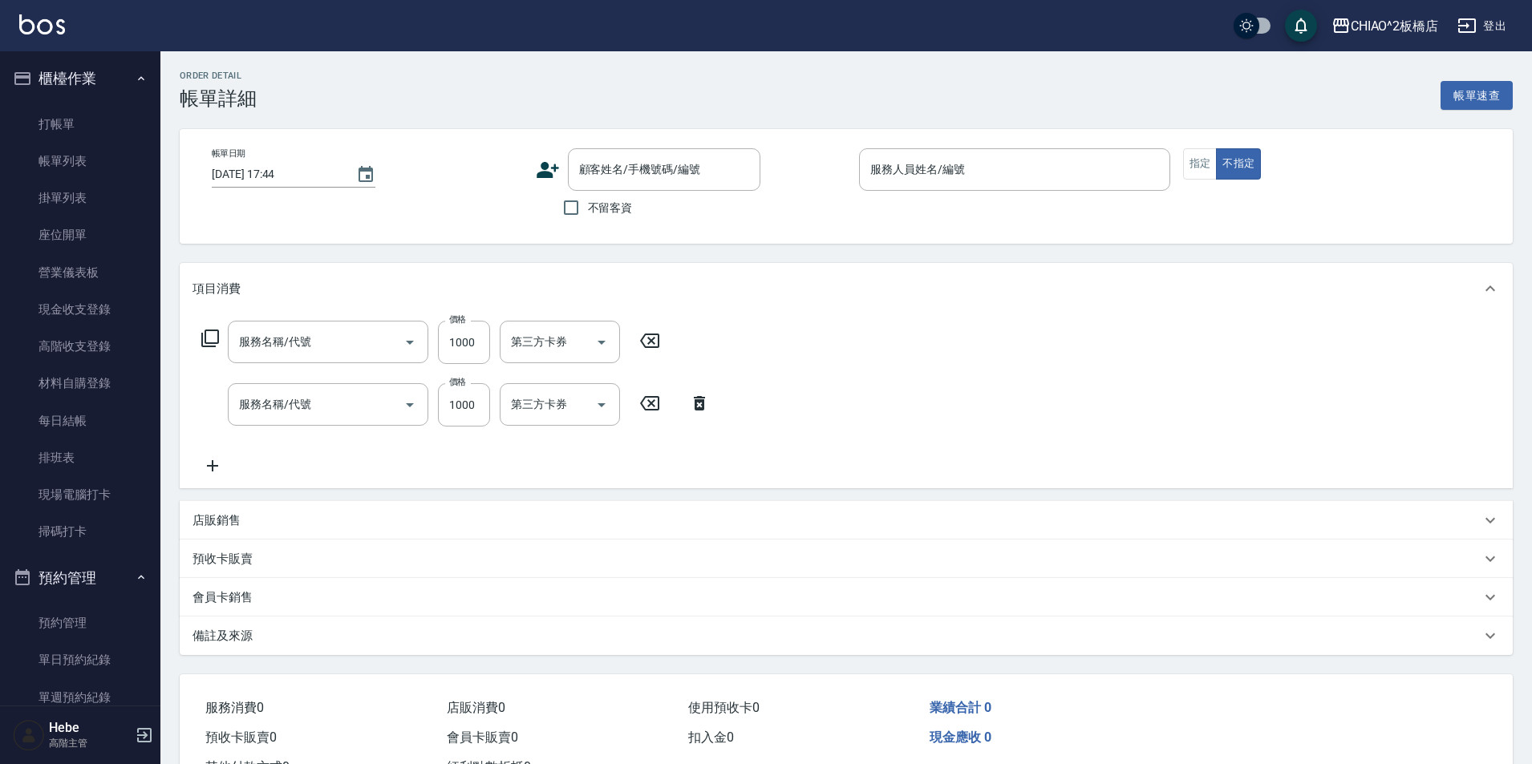
type input "[DATE] 12:36"
type input "Hebe(無代號)"
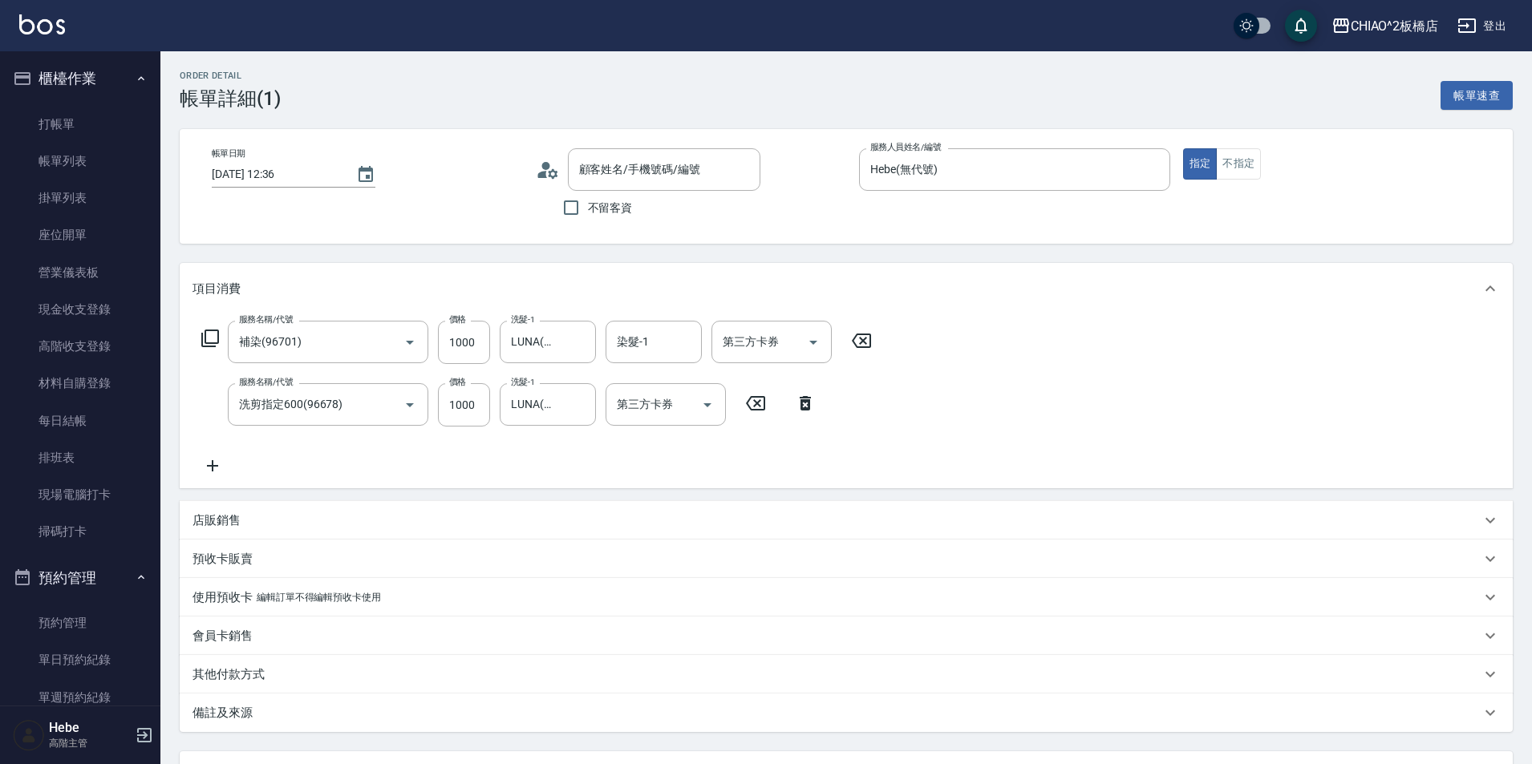
type input "補染(96701)"
type input "洗剪指定600(96678)"
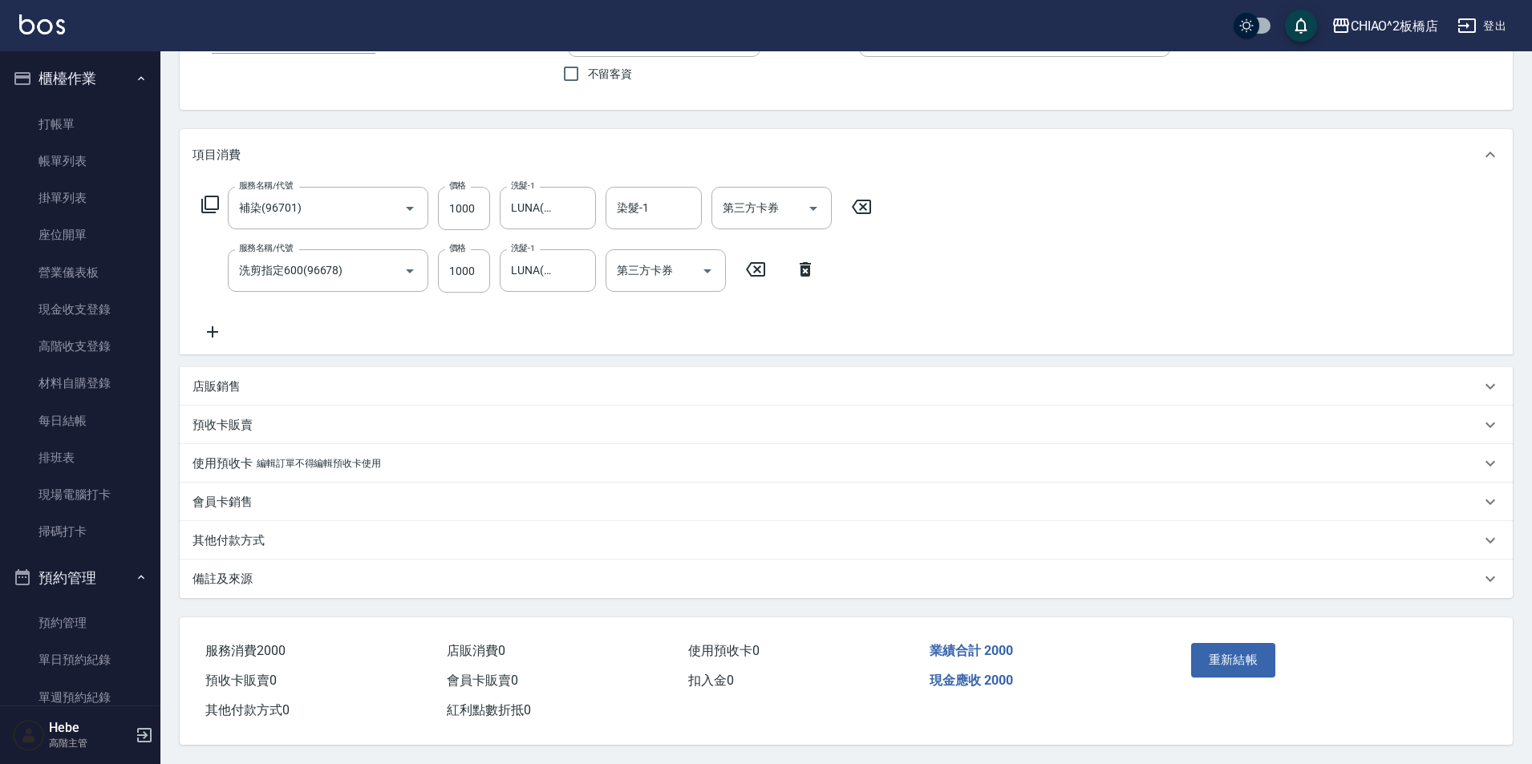
type input "[PERSON_NAME]/9582_1690023205/null"
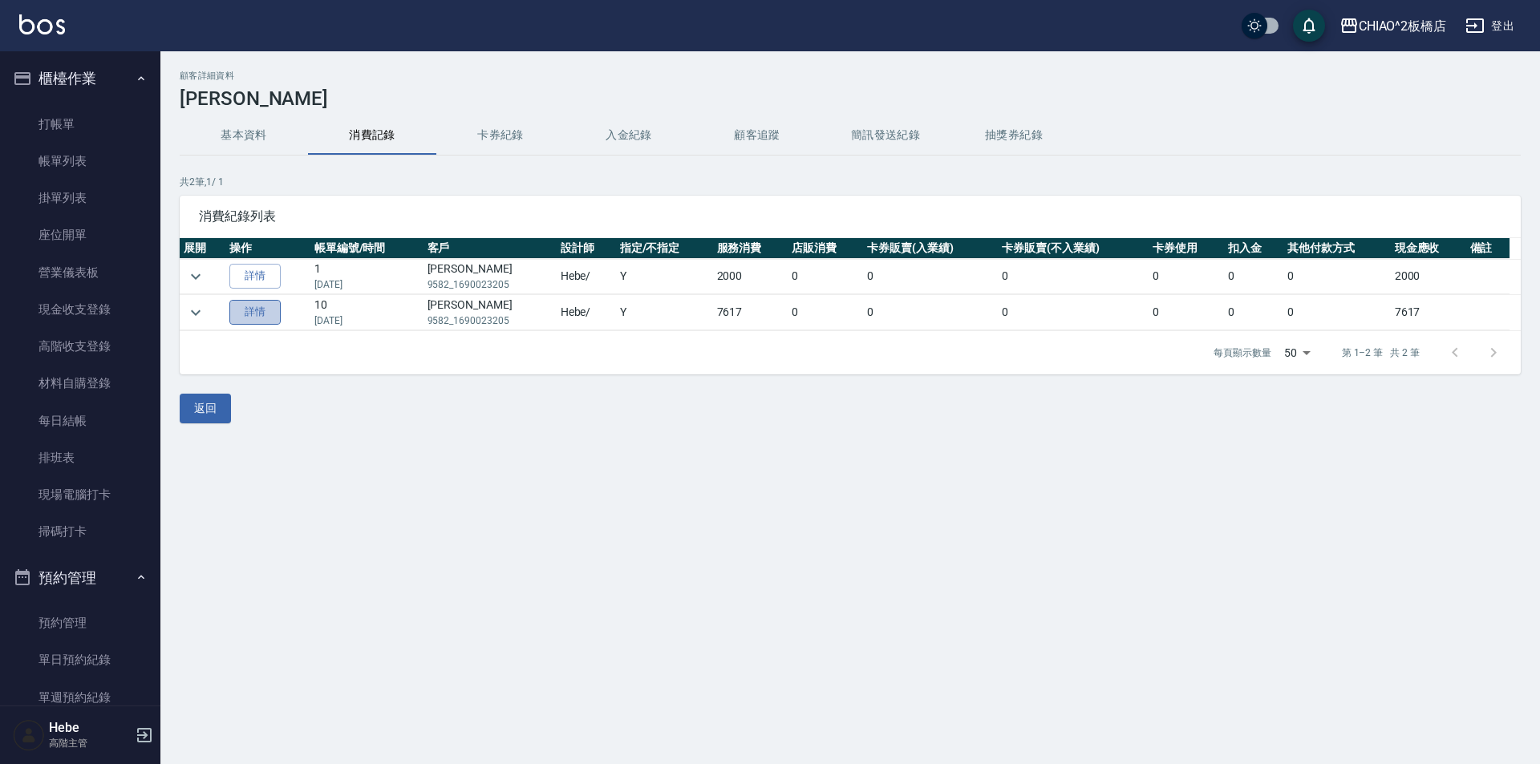
click at [266, 314] on link "詳情" at bounding box center [254, 312] width 51 height 25
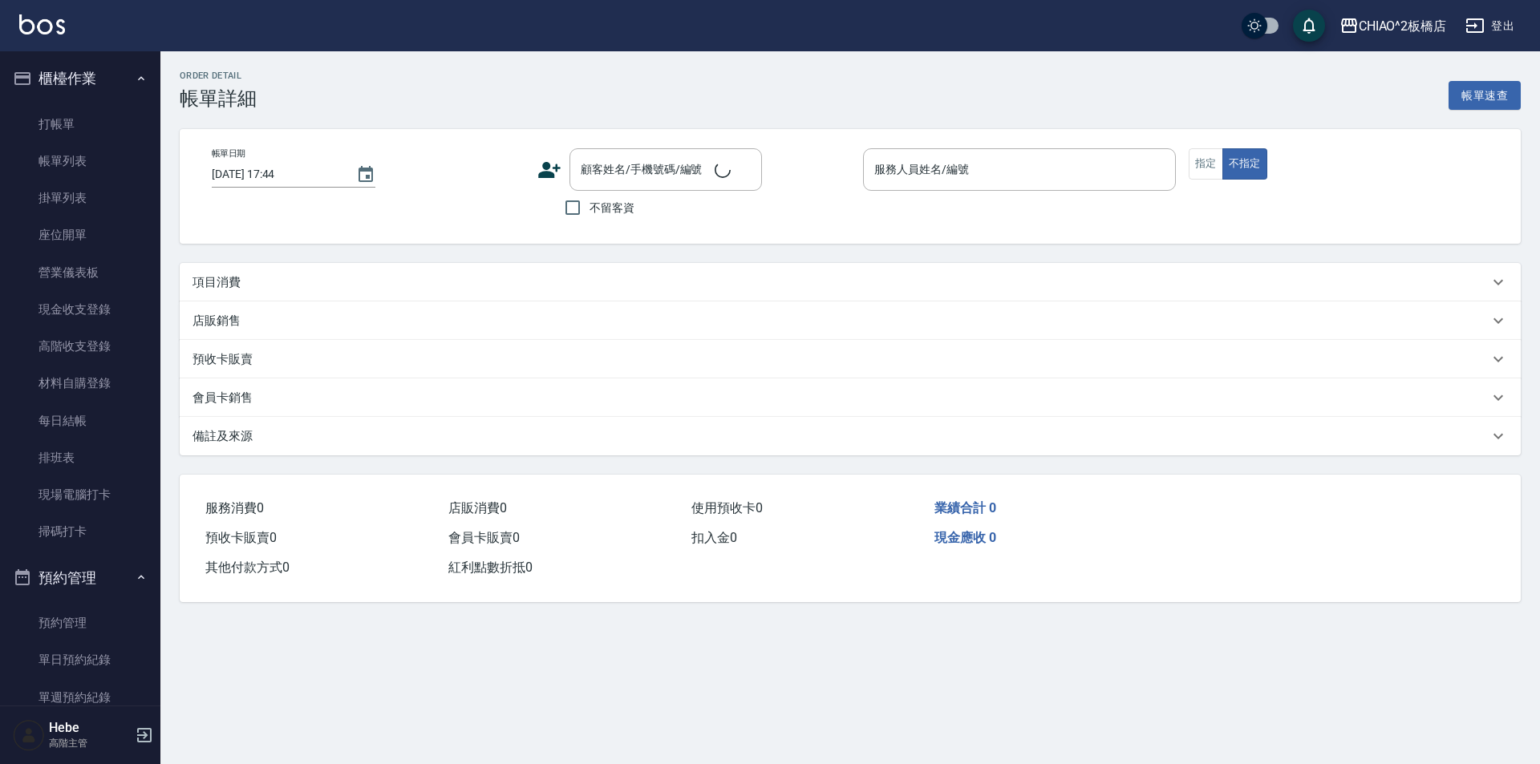
type input "[DATE] 18:02"
type input "Hebe(無代號)"
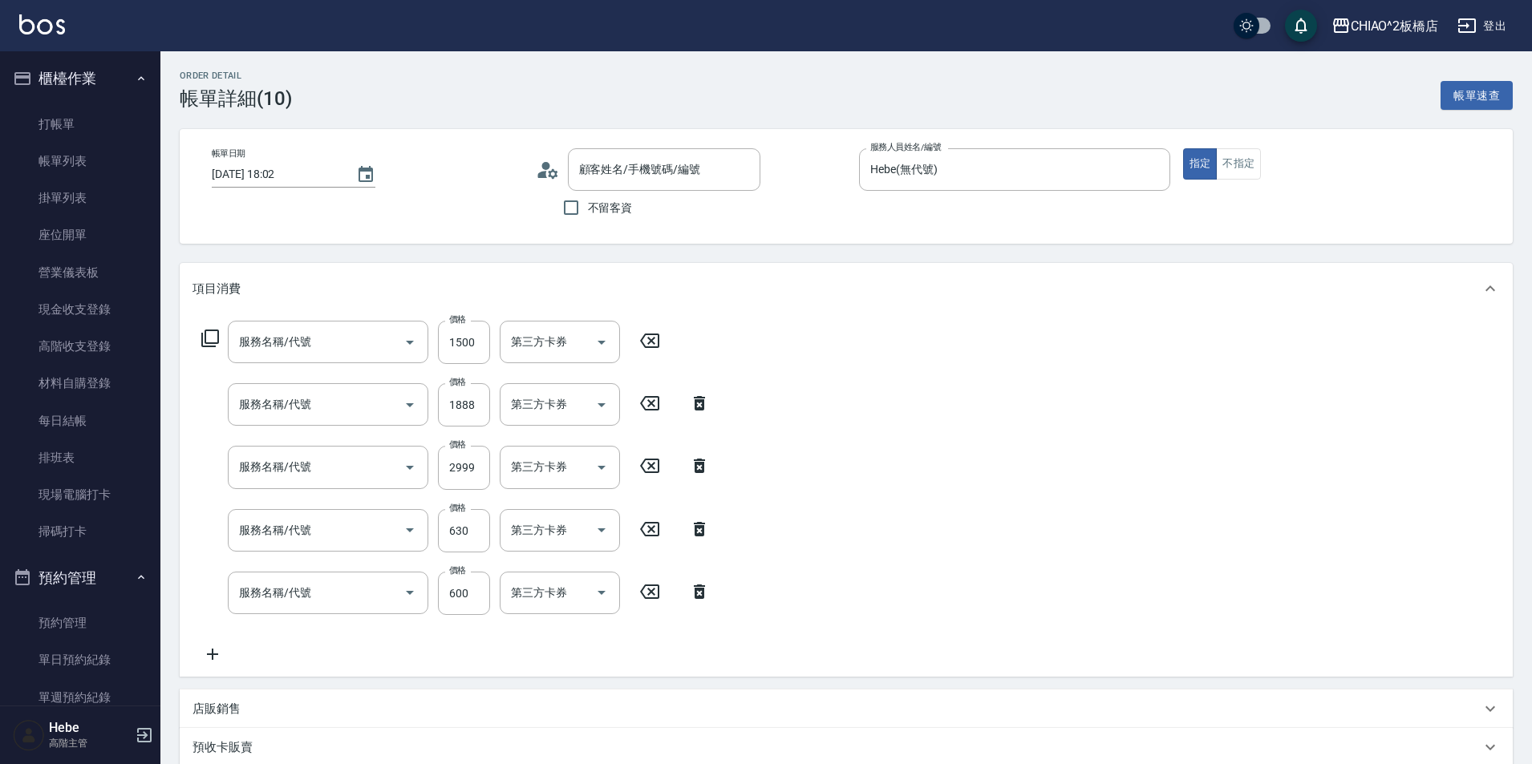
type input "[PERSON_NAME]/9582_1690023205/null"
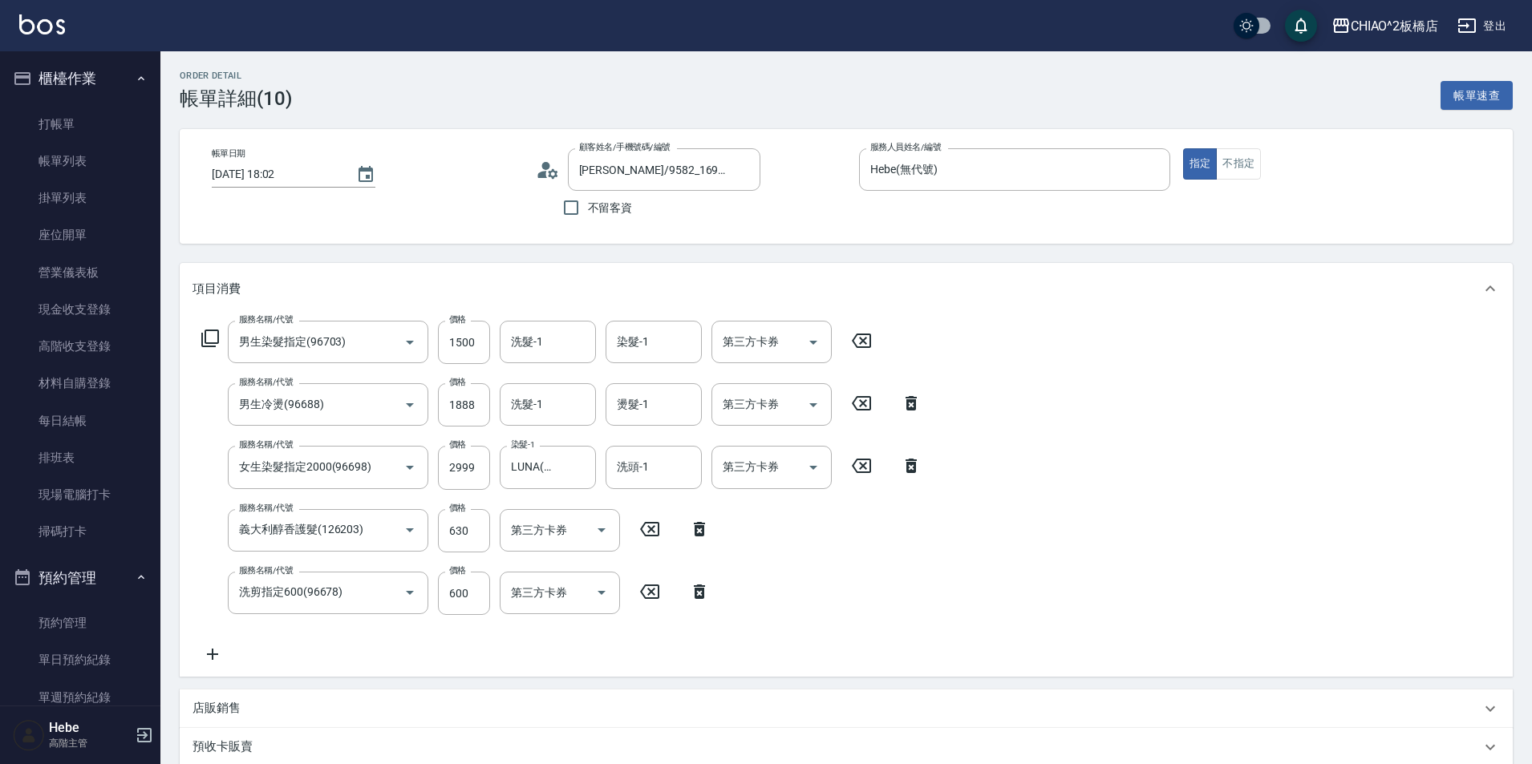
type input "男生染髮指定(96703)"
type input "男生冷燙(96688)"
type input "女生染髮指定2000(96698)"
type input "義大利醇香護髮(126203)"
type input "洗剪指定600(96678)"
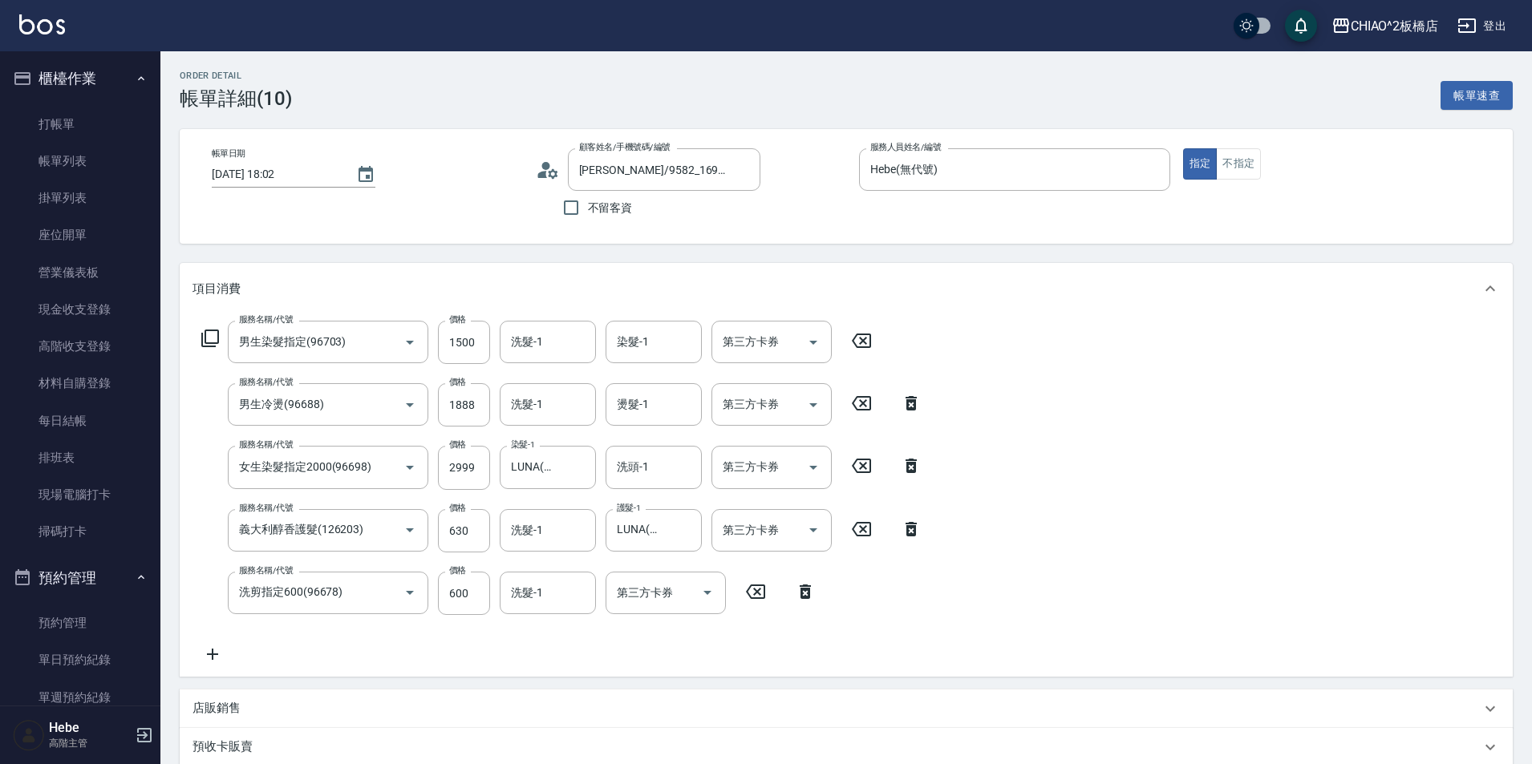
scroll to position [330, 0]
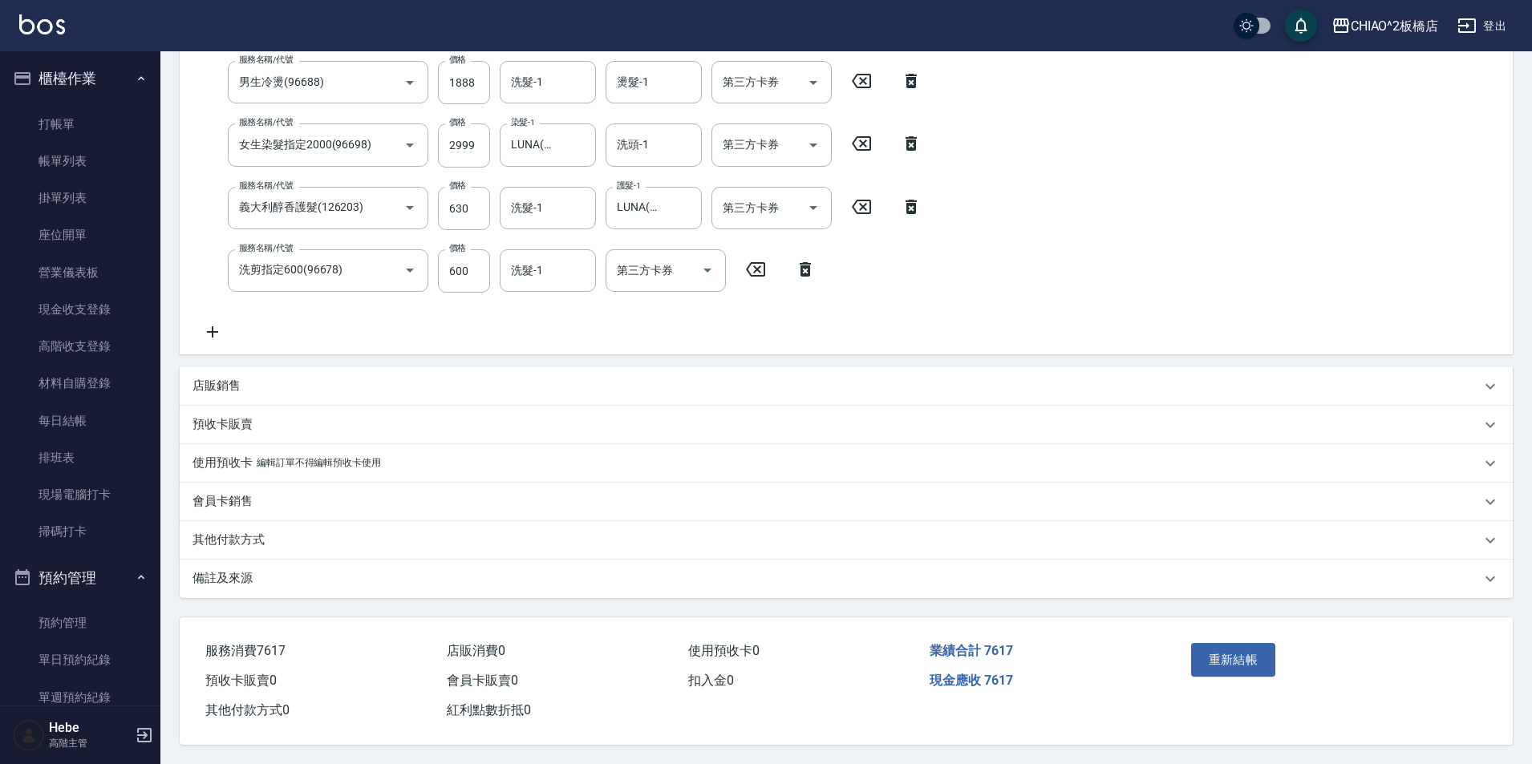
click at [217, 573] on p "備註及來源" at bounding box center [222, 578] width 60 height 17
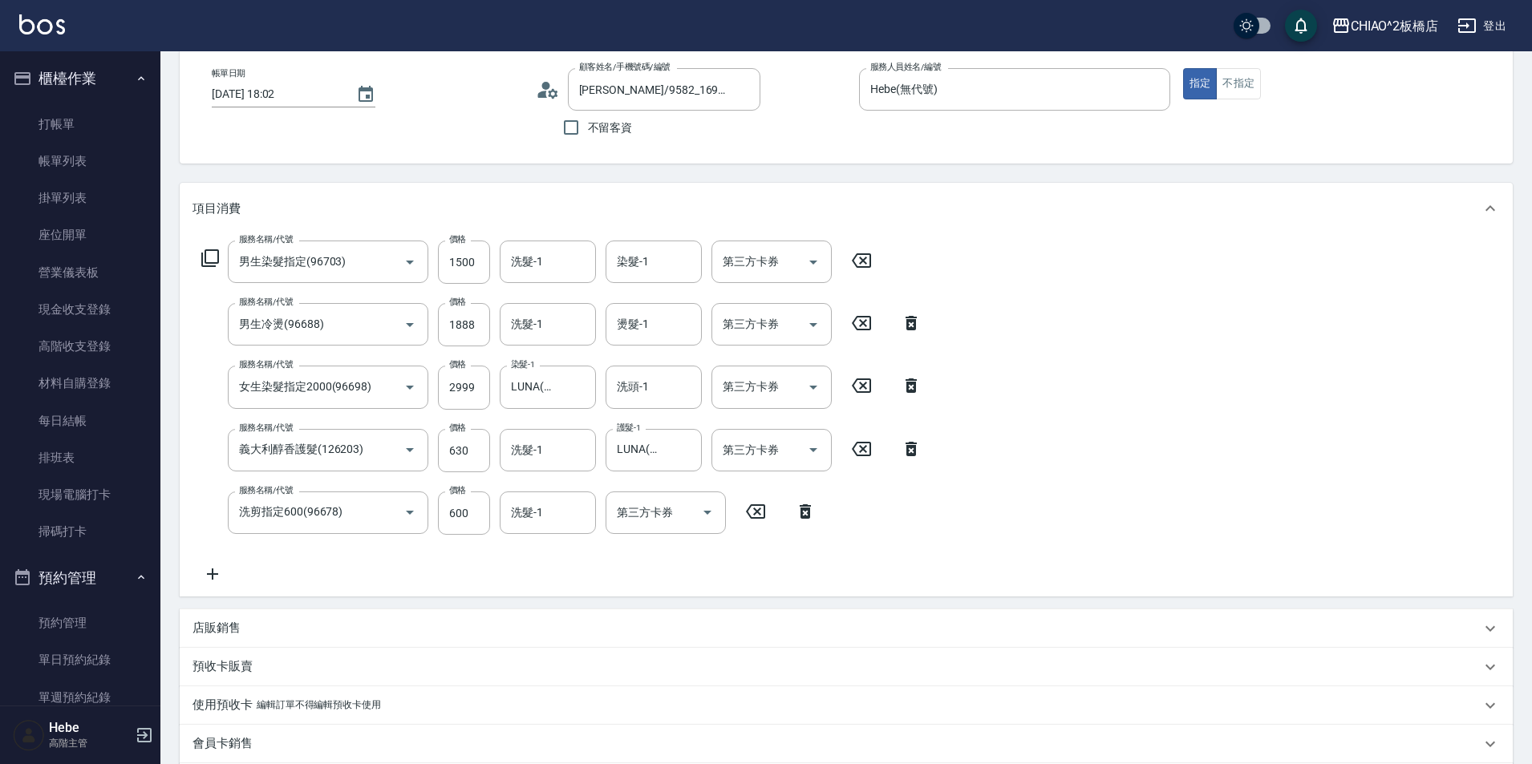
scroll to position [0, 0]
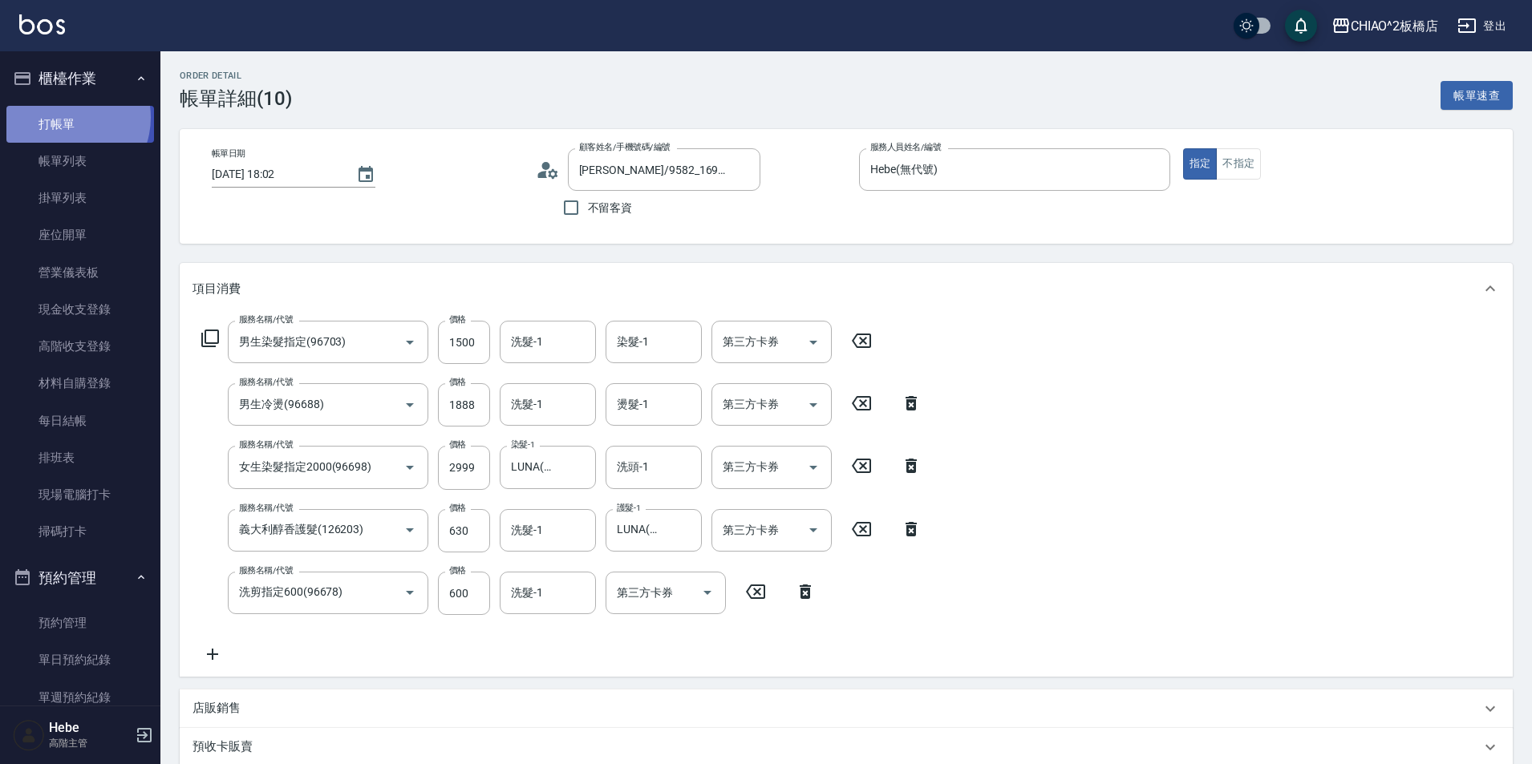
click at [67, 117] on link "打帳單" at bounding box center [80, 124] width 148 height 37
